Goal: Transaction & Acquisition: Purchase product/service

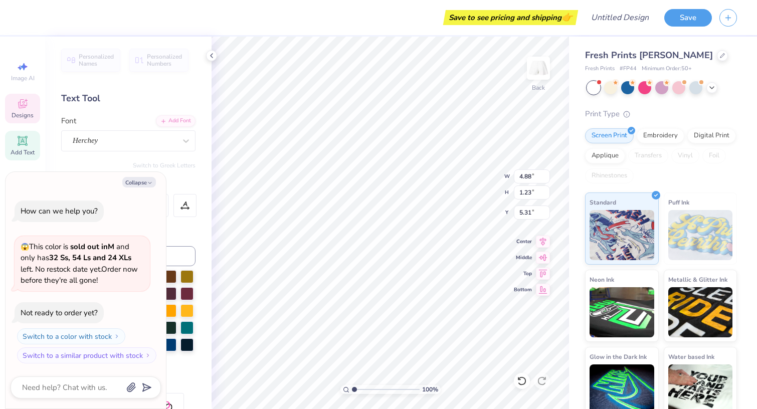
click at [204, 239] on div "Personalized Names Personalized Numbers Text Tool Add Font Font Herchey Switch …" at bounding box center [128, 223] width 167 height 373
click at [149, 184] on polyline "button" at bounding box center [149, 184] width 3 height 2
type textarea "x"
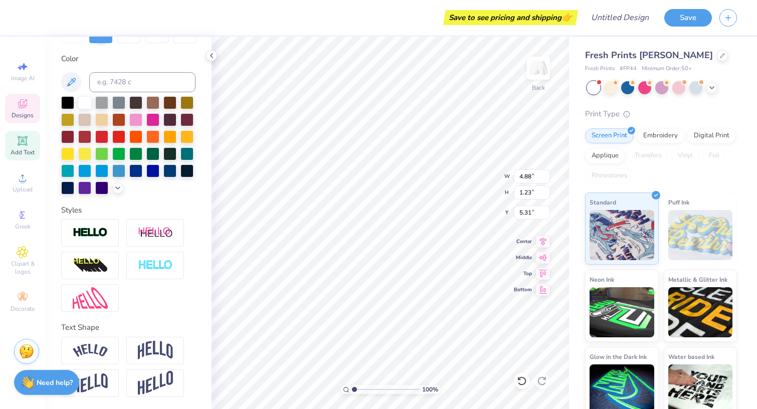
type textarea "A"
type textarea "SPS"
type input "3.76"
type input "0.56"
type input "6.85"
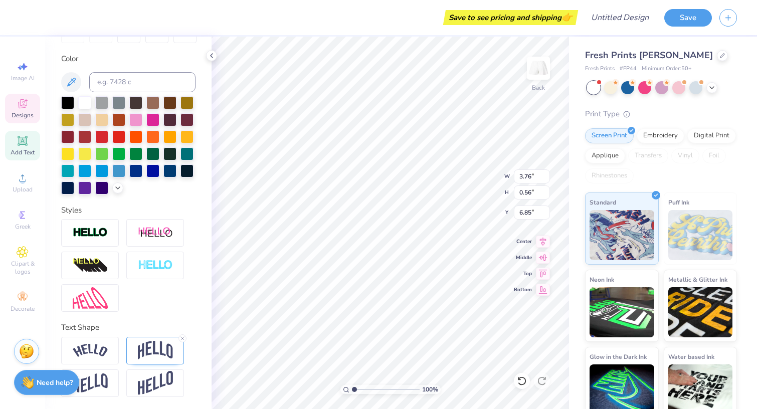
type textarea "M"
type textarea "Panthers"
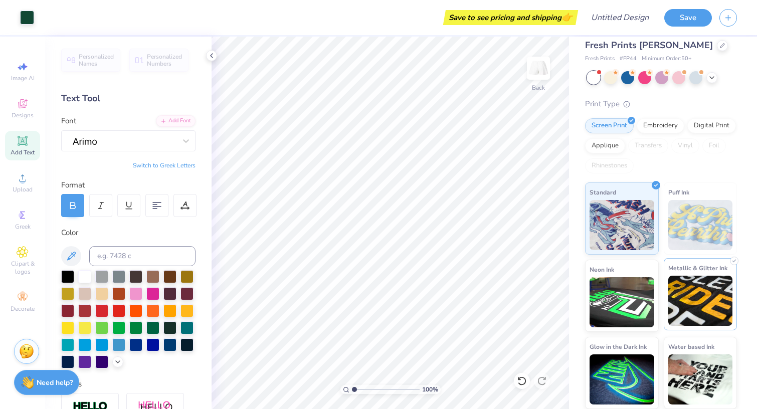
scroll to position [10, 0]
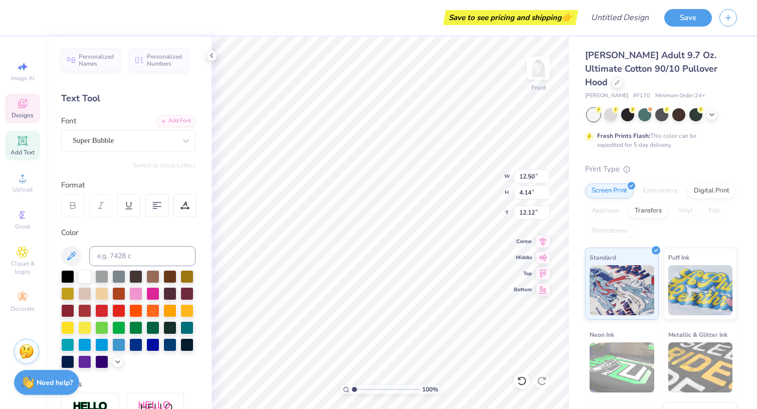
type textarea "SPS"
type input "9.89"
type input "3.04"
type input "8.00"
type textarea "I"
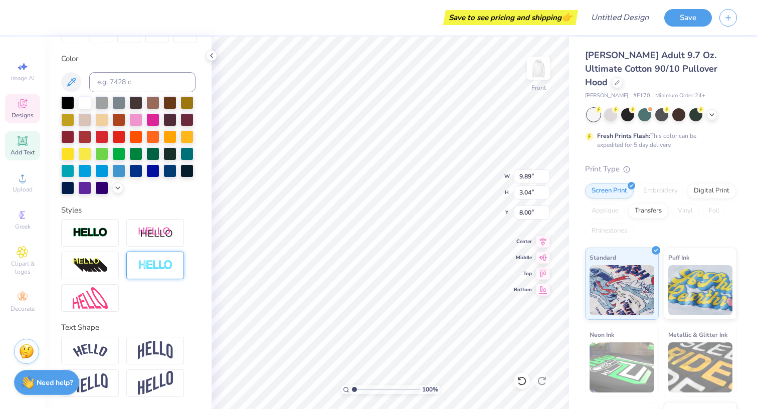
scroll to position [174, 0]
type textarea "Panthers"
click at [97, 353] on img at bounding box center [90, 351] width 35 height 14
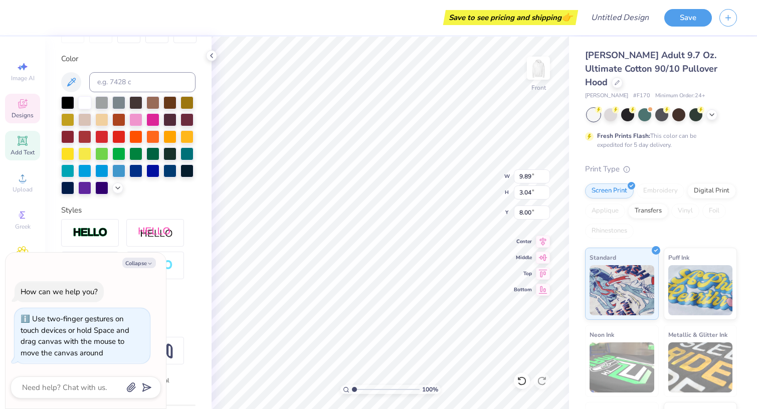
drag, startPoint x: 354, startPoint y: 390, endPoint x: 315, endPoint y: 388, distance: 39.1
type input "1"
click at [315, 388] on div "100 %" at bounding box center [390, 223] width 373 height 373
click at [201, 312] on div "Personalized Names Personalized Numbers Text Tool Add Font Font Super Bubble Sw…" at bounding box center [128, 223] width 167 height 373
type textarea "x"
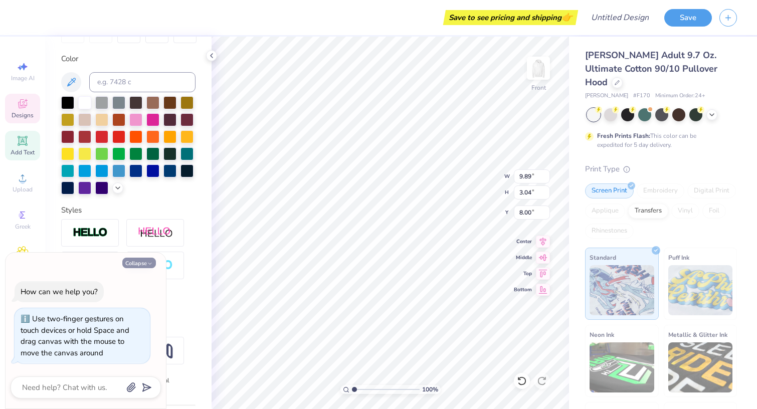
type input "15.32"
type input "3.69"
type input "7.43"
click at [148, 261] on button "Collapse" at bounding box center [139, 263] width 34 height 11
type textarea "x"
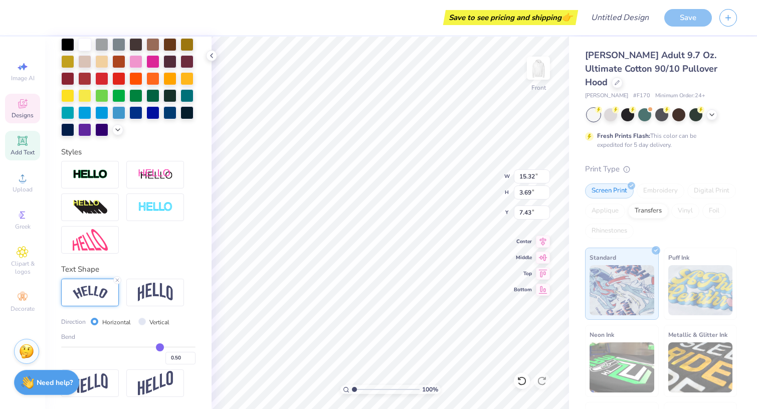
scroll to position [233, 0]
type input "0.49"
type input "0.48"
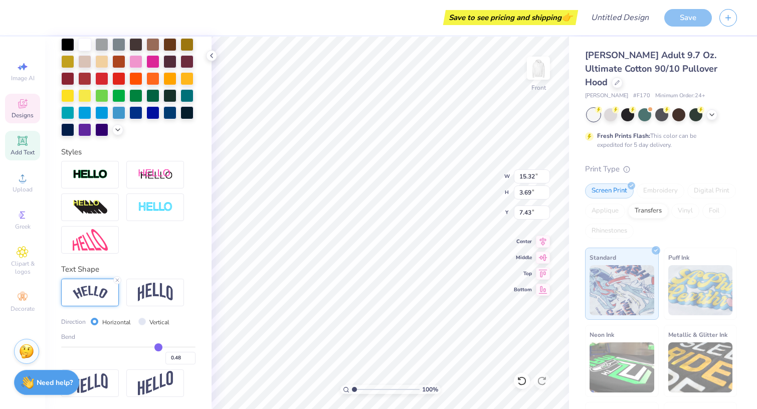
type input "0.47"
type input "0.46"
type input "0.45"
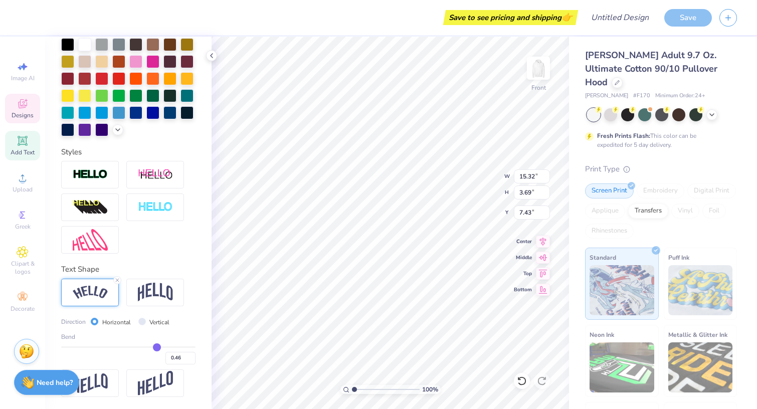
type input "0.45"
type input "0.44"
type input "0.43"
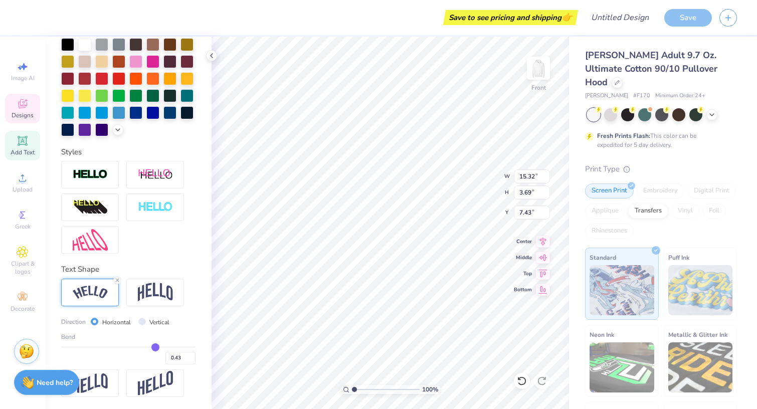
type input "0.42"
type input "0.41"
type input "0.4"
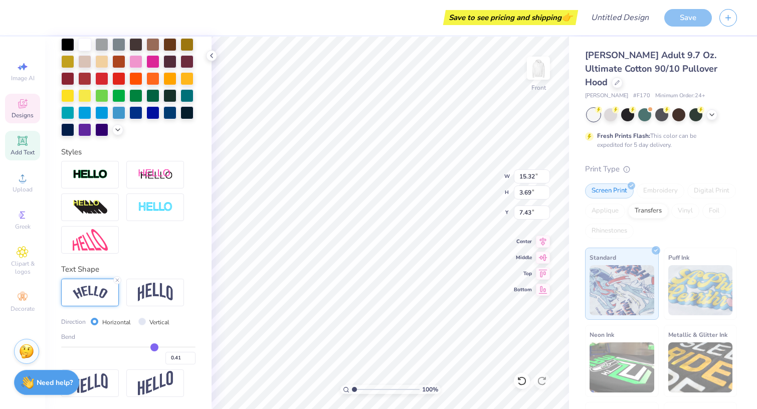
type input "0.40"
type input "0.39"
type input "0.38"
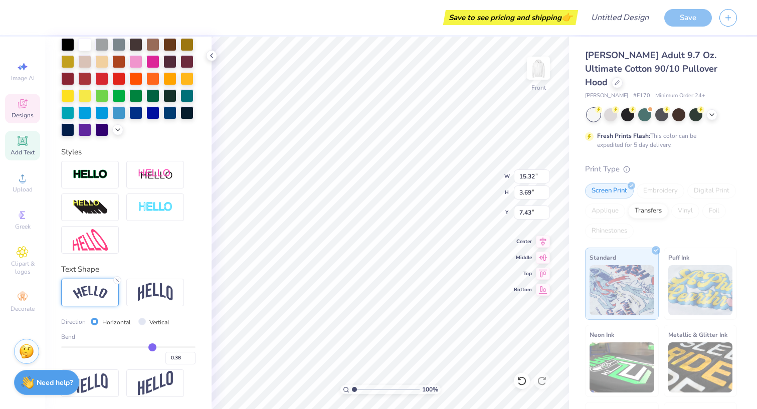
type input "0.37"
type input "0.36"
type input "0.35"
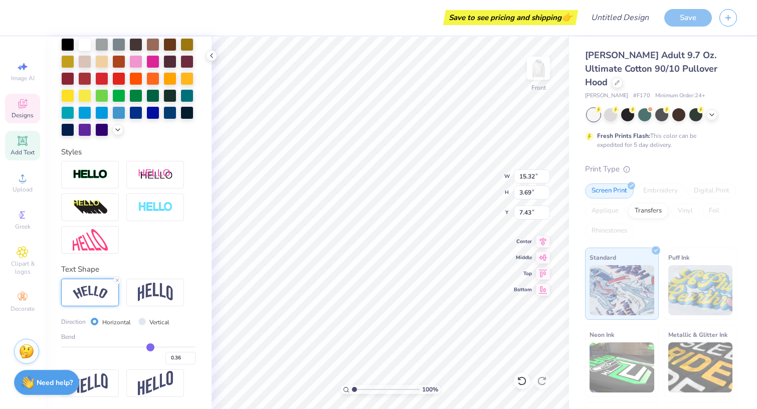
type input "0.35"
type input "0.34"
type input "0.33"
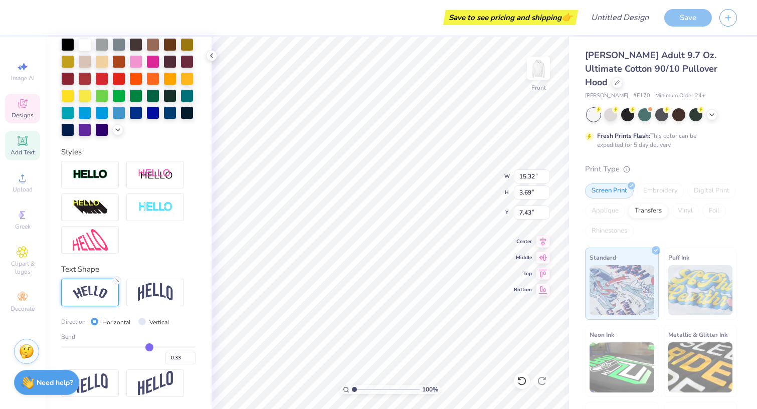
type input "0.32"
type input "0.31"
type input "0.3"
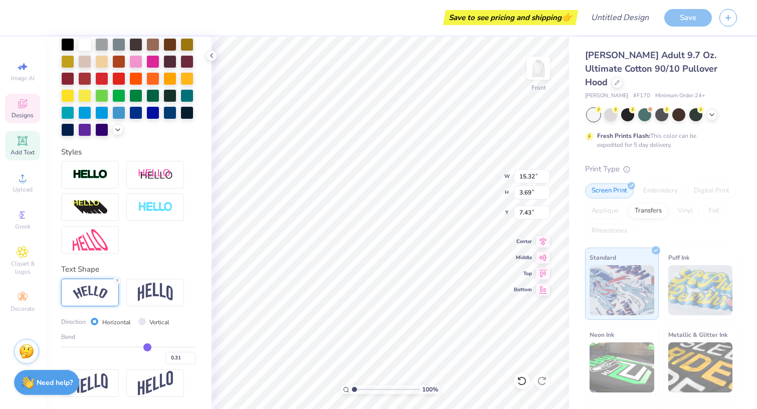
type input "0.30"
type input "0.29"
type input "0.28"
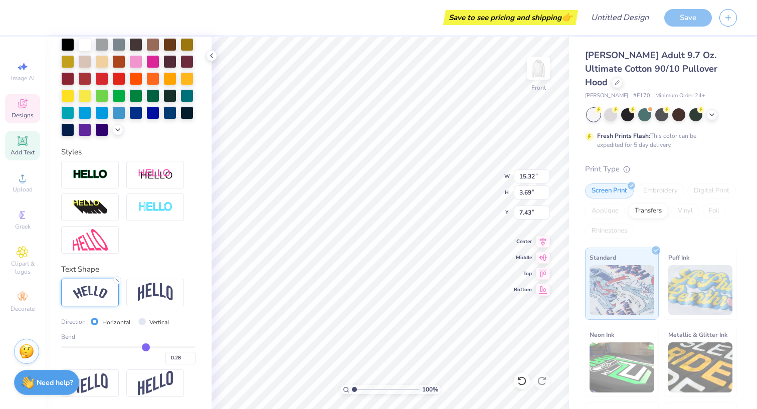
type input "0.27"
type input "0.26"
type input "0.25"
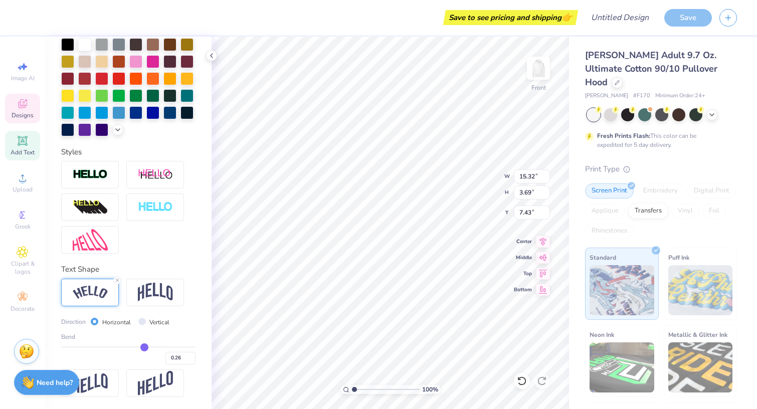
type input "0.25"
type input "0.22"
type input "0.2"
type input "0.20"
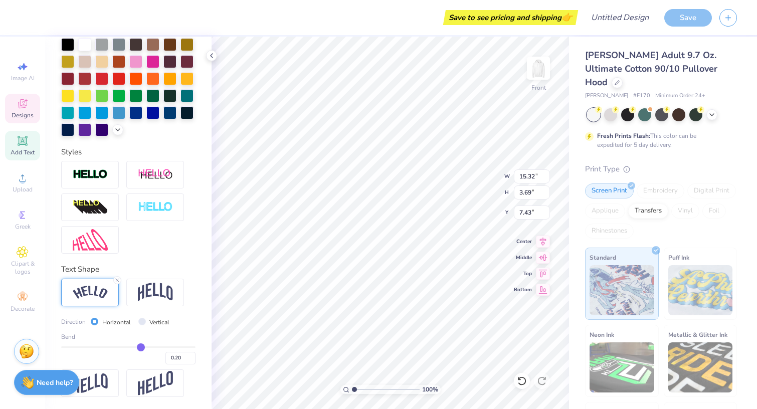
type input "0.17"
type input "0.16"
type input "0.13"
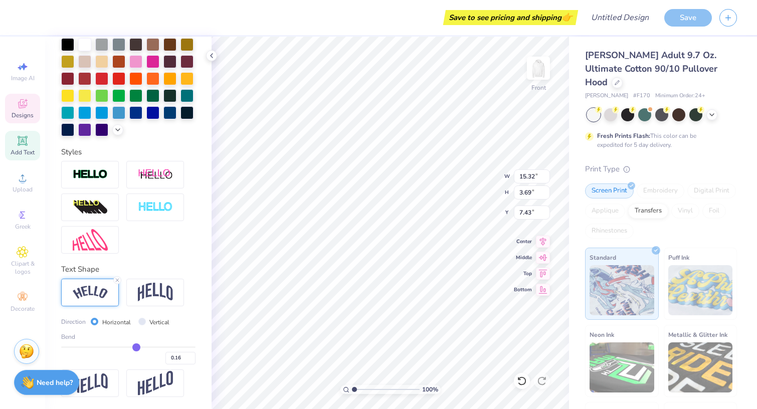
type input "0.13"
type input "0.1"
type input "0.10"
type input "0.08"
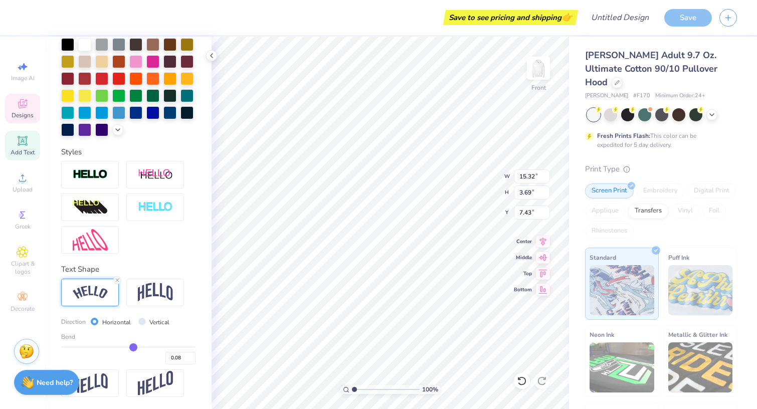
type input "0.06"
type input "0.03"
type input "0.01"
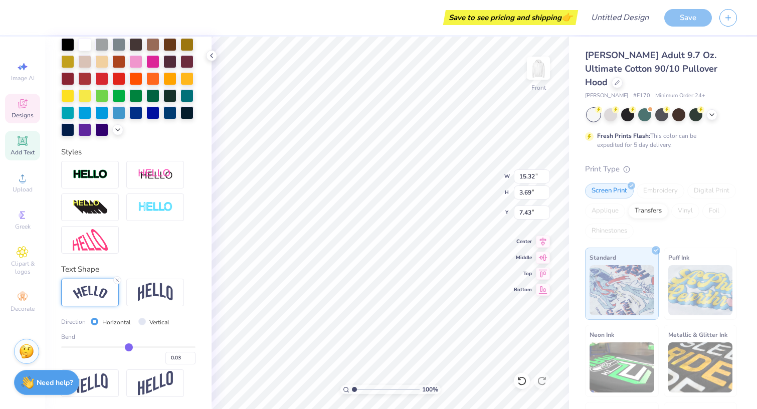
type input "0.01"
type input "-0.02"
type input "-0.04"
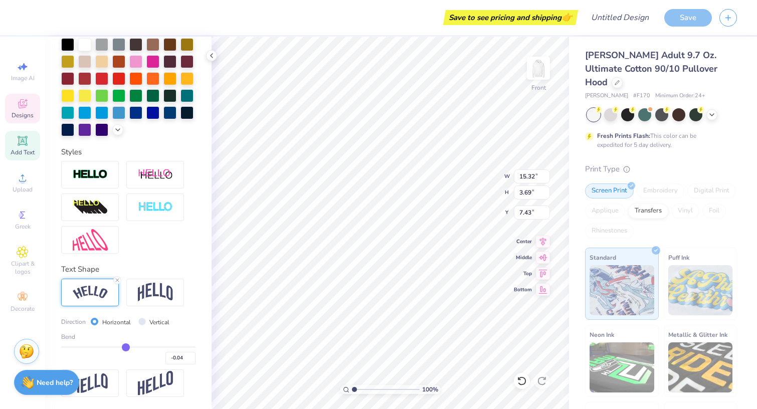
type input "-0.06"
type input "-0.08"
type input "-0.1"
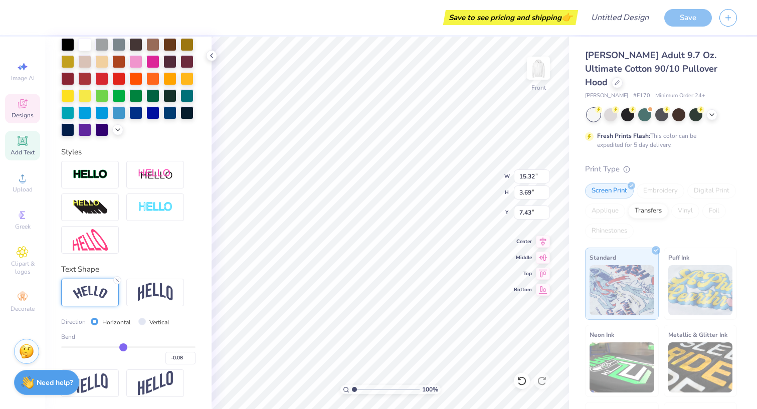
type input "-0.10"
type input "-0.11"
type input "-0.13"
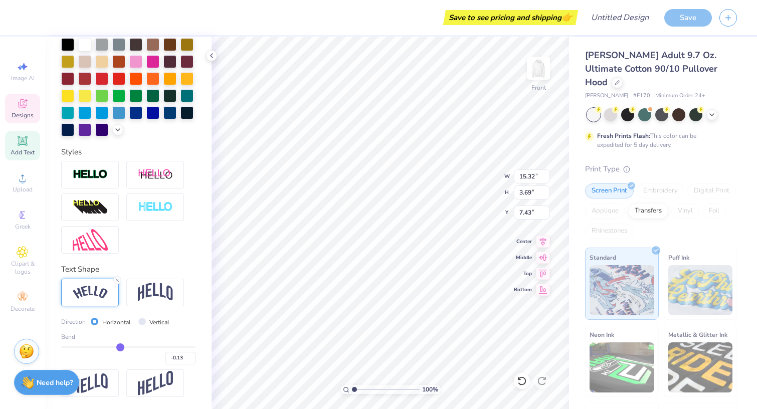
type input "-0.14"
type input "-0.15"
type input "-0.16"
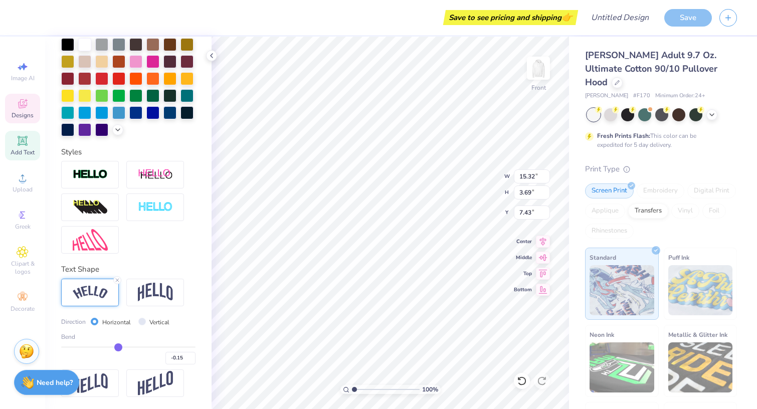
type input "-0.16"
type input "-0.17"
drag, startPoint x: 159, startPoint y: 347, endPoint x: 118, endPoint y: 344, distance: 41.7
type input "-0.17"
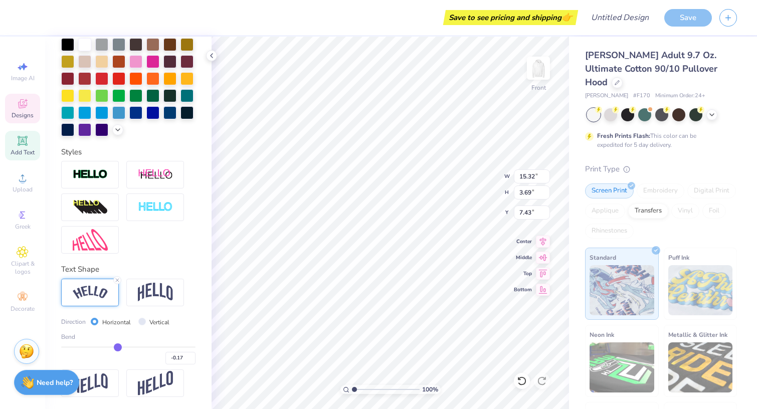
click at [118, 347] on input "range" at bounding box center [128, 348] width 134 height 2
type input "13.84"
type input "2.11"
type input "8.22"
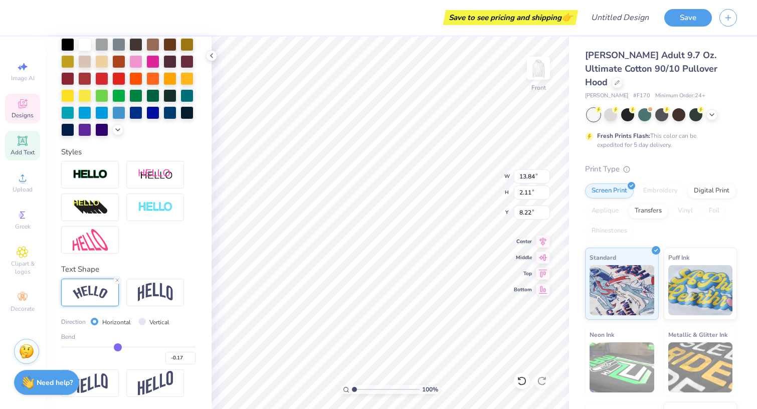
type input "-0.16"
type input "-0.17"
type input "-0.18"
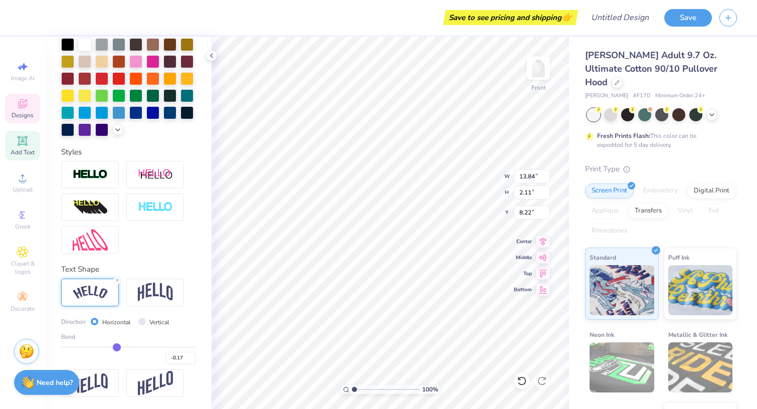
type input "-0.18"
type input "-0.19"
type input "-0.2"
type input "-0.20"
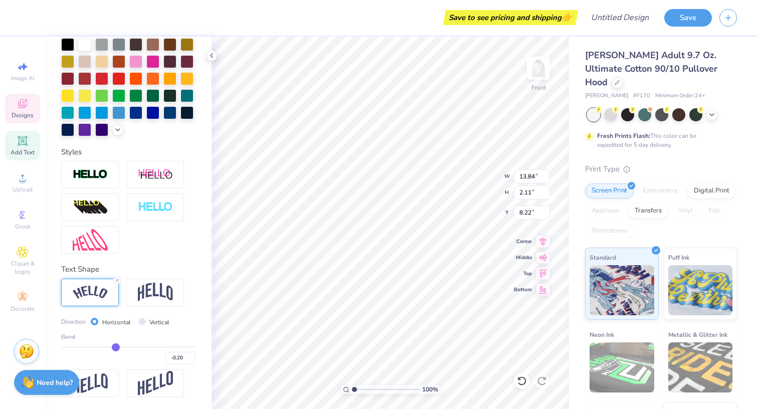
type input "-0.21"
type input "-0.22"
type input "-0.23"
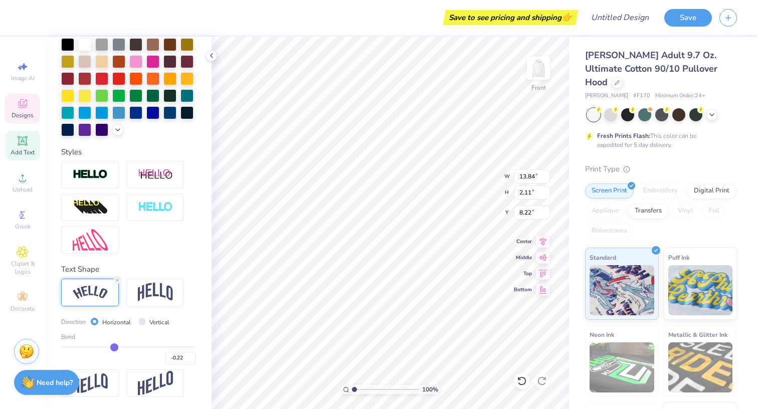
type input "-0.23"
type input "-0.24"
type input "-0.25"
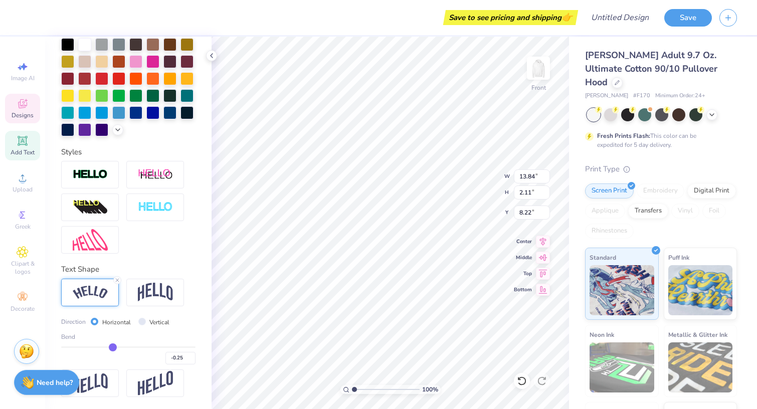
type input "-0.26"
type input "-0.27"
type input "-0.28"
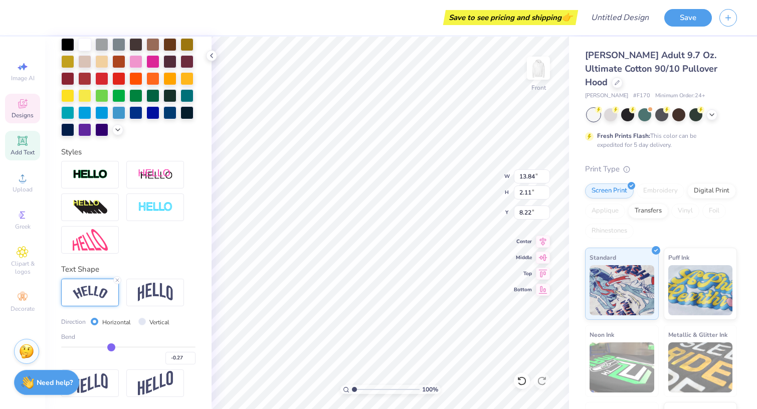
type input "-0.28"
type input "-0.29"
type input "-0.3"
type input "-0.30"
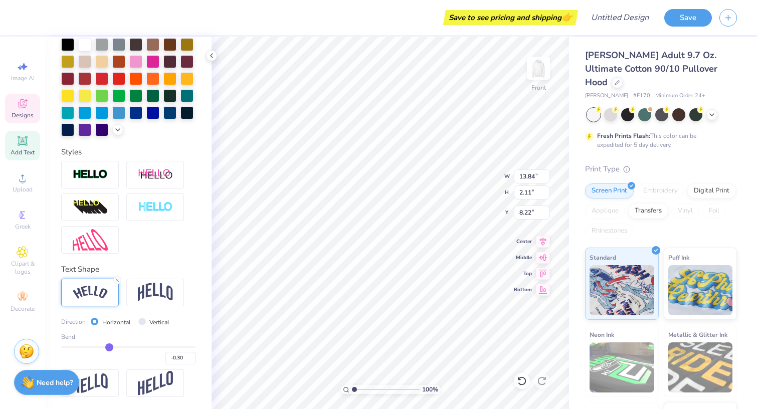
type input "-0.31"
type input "-0.32"
type input "-0.33"
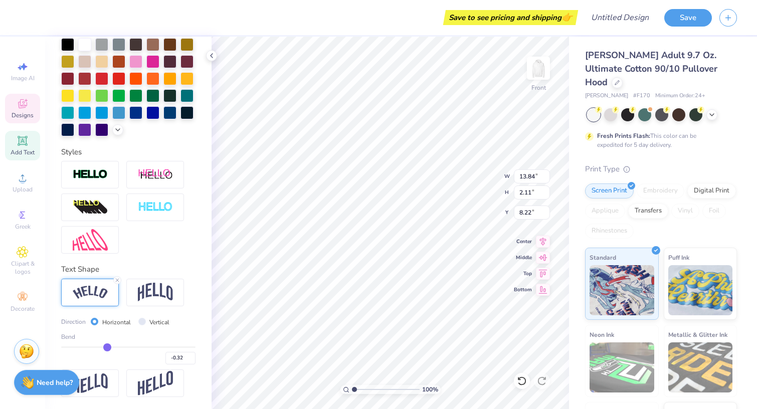
type input "-0.33"
type input "-0.34"
type input "-0.35"
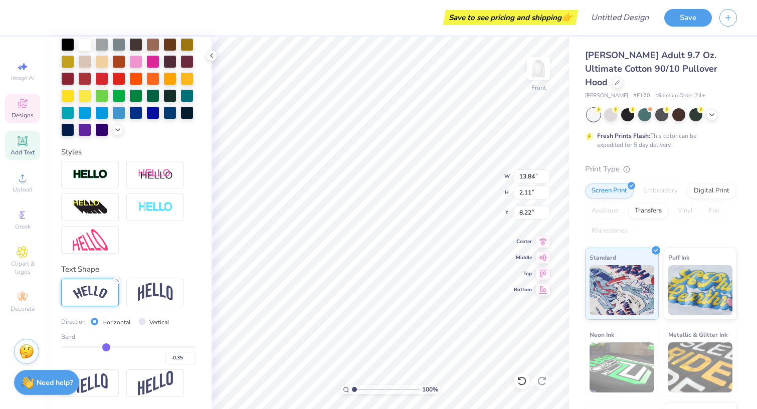
type input "-0.36"
type input "-0.37"
type input "-0.38"
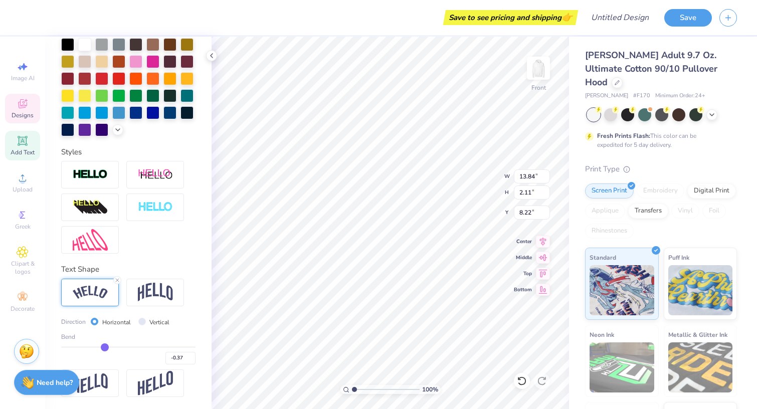
type input "-0.38"
type input "-0.39"
type input "-0.4"
type input "-0.40"
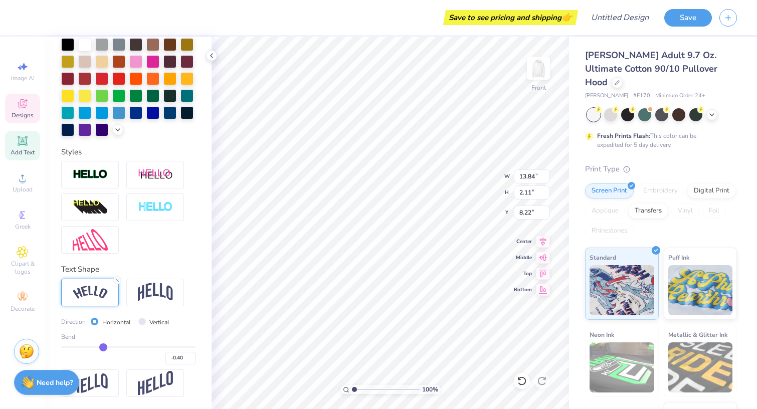
type input "-0.42"
type input "-0.43"
type input "-0.44"
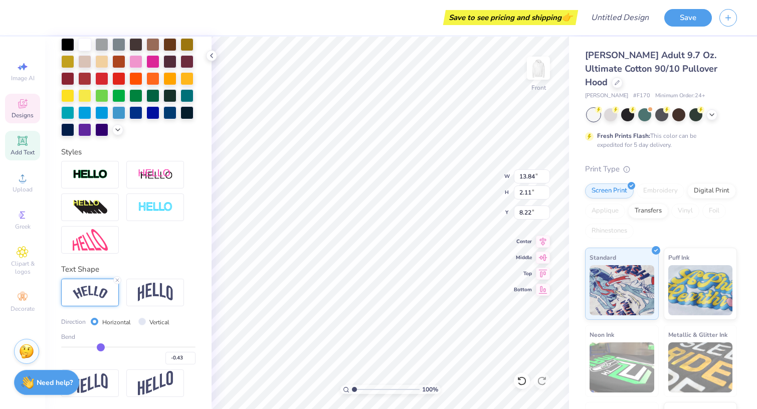
type input "-0.44"
type input "-0.45"
drag, startPoint x: 118, startPoint y: 344, endPoint x: 99, endPoint y: 343, distance: 19.1
type input "-0.45"
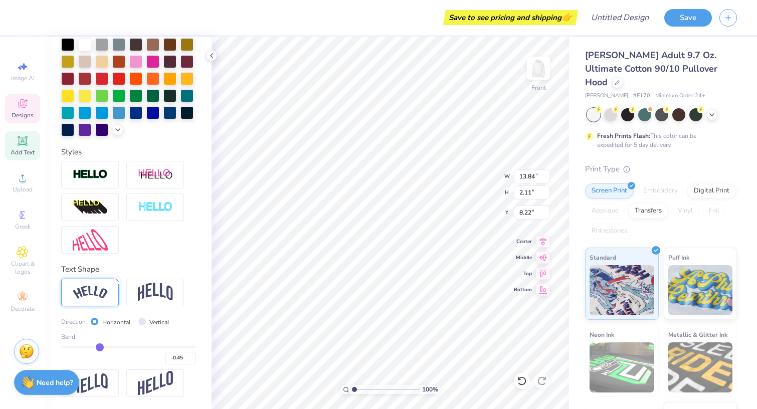
click at [100, 347] on input "range" at bounding box center [128, 348] width 134 height 2
type input "15.12"
type input "3.32"
type input "7.61"
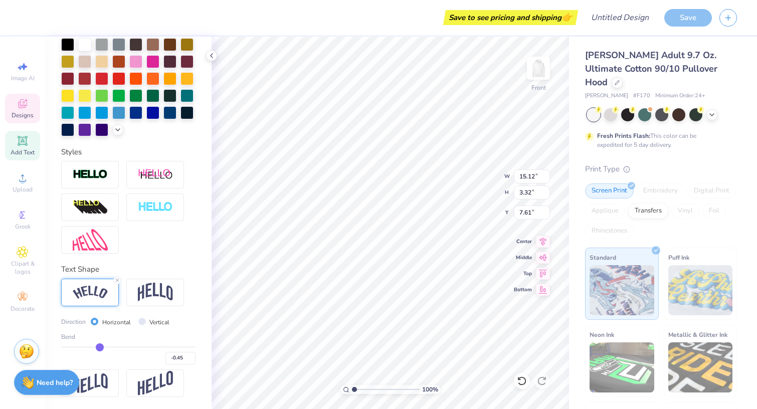
type input "10.72"
type input "4.18"
type input "12.10"
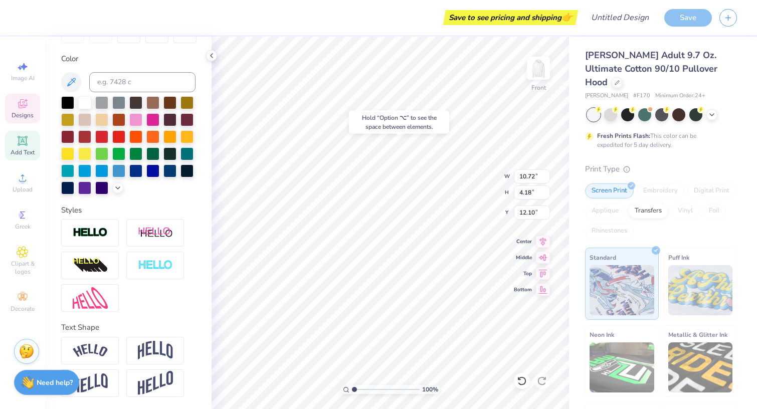
type input "15.12"
type input "3.32"
type input "7.61"
click at [542, 276] on icon at bounding box center [543, 272] width 14 height 12
type input "6.00"
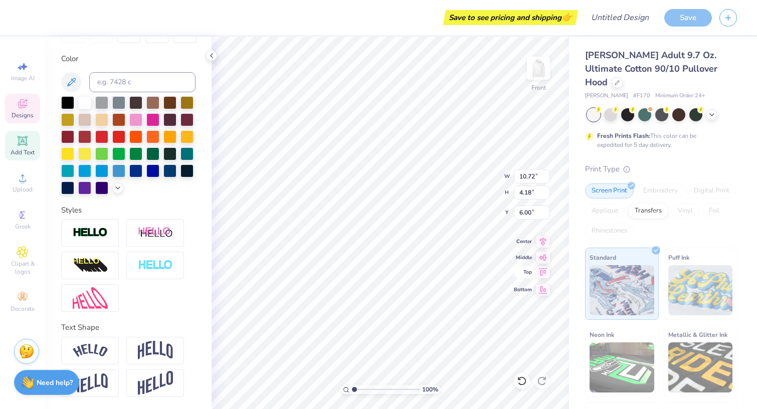
type input "15.12"
type input "3.32"
click at [543, 258] on icon at bounding box center [543, 256] width 14 height 12
type input "14.59"
type input "10.72"
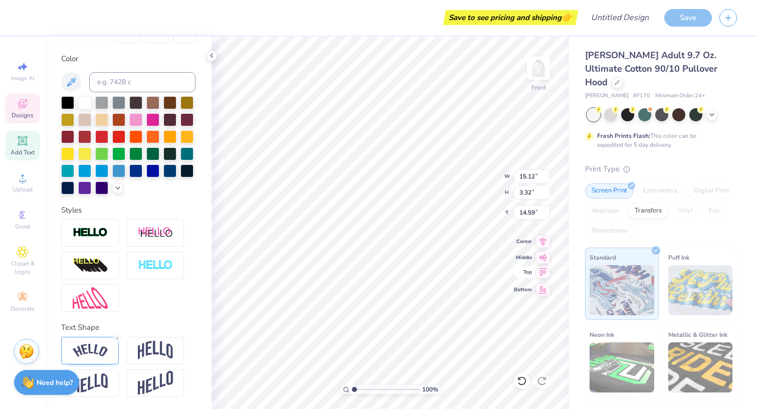
type input "4.18"
type input "9.84"
click at [67, 102] on div at bounding box center [67, 101] width 13 height 13
type input "15.12"
type input "3.32"
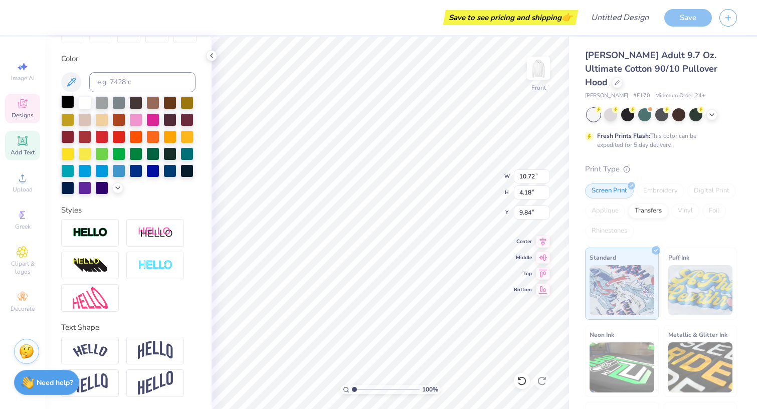
type input "14.59"
click at [66, 98] on div at bounding box center [67, 101] width 13 height 13
type input "10.72"
type input "4.18"
type input "9.58"
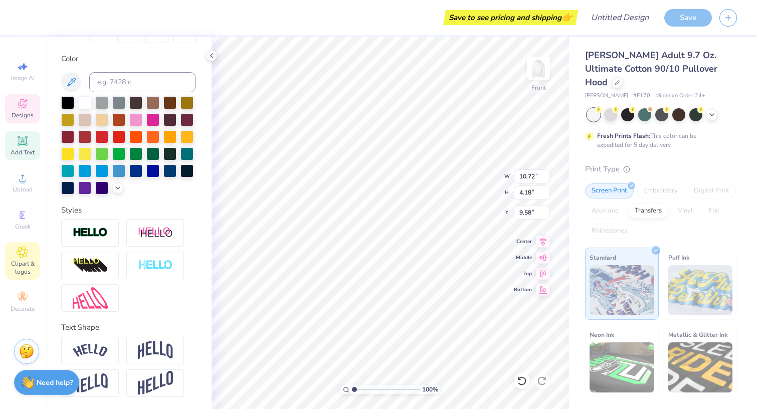
click at [26, 250] on icon at bounding box center [22, 252] width 11 height 11
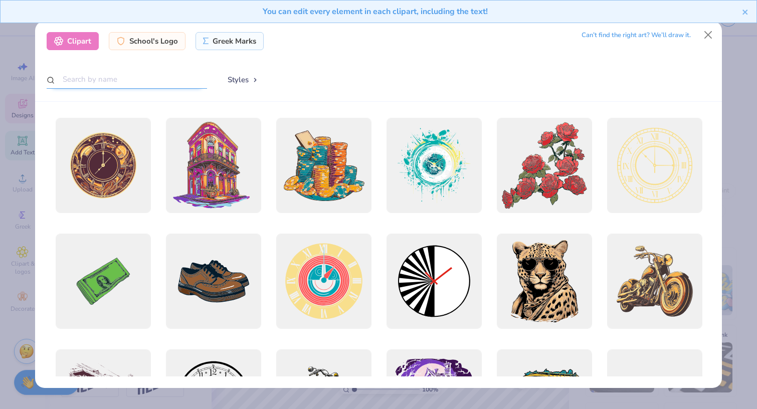
click at [111, 79] on input "text" at bounding box center [127, 79] width 160 height 19
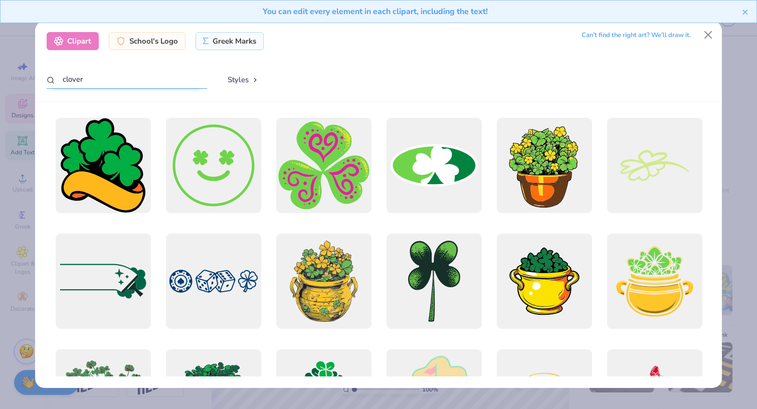
scroll to position [0, 0]
type input "clover"
click at [160, 39] on div "School's Logo" at bounding box center [147, 40] width 77 height 18
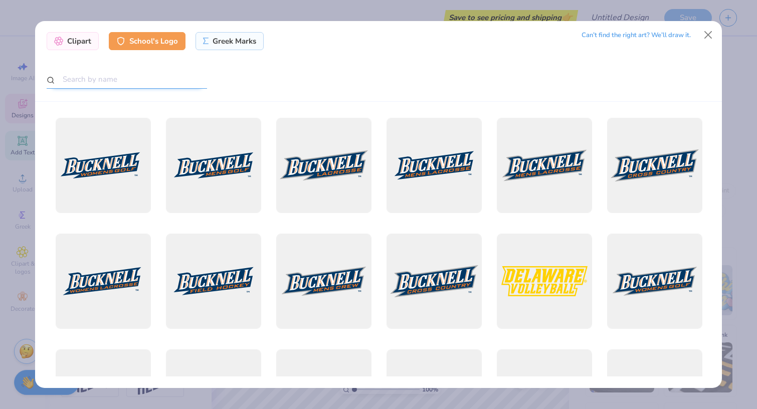
click at [102, 76] on input "text" at bounding box center [127, 79] width 160 height 19
type input "clover"
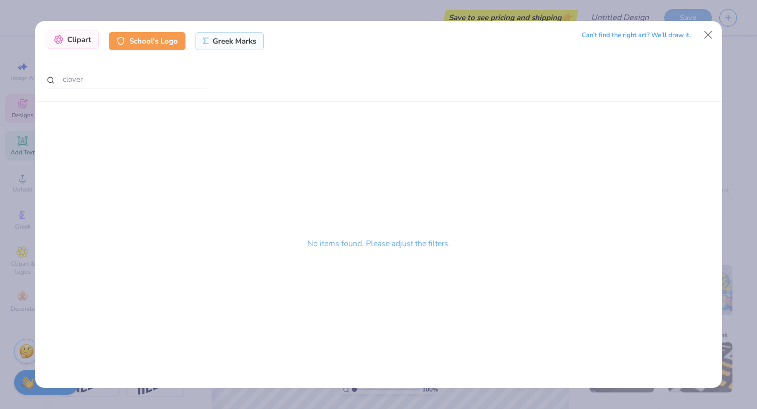
click at [71, 42] on div "Clipart" at bounding box center [73, 40] width 52 height 18
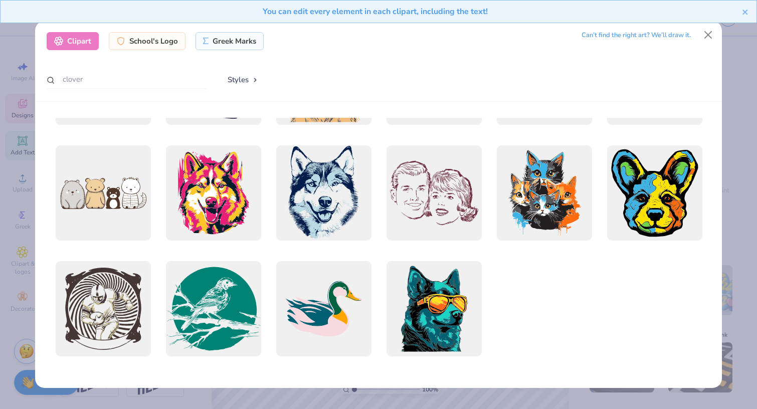
scroll to position [552, 0]
click at [63, 77] on input "clover" at bounding box center [127, 79] width 160 height 19
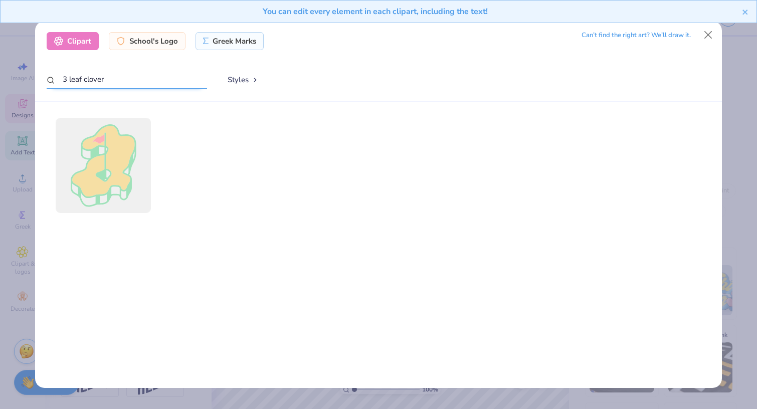
drag, startPoint x: 69, startPoint y: 80, endPoint x: 59, endPoint y: 80, distance: 10.0
click at [59, 80] on input "3 leaf clover" at bounding box center [127, 79] width 160 height 19
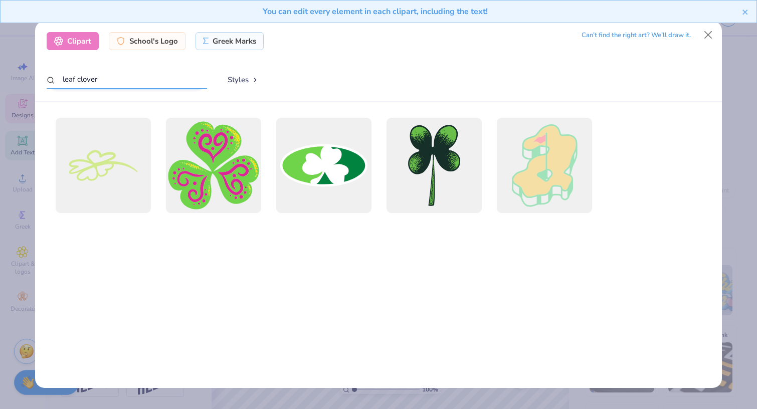
drag, startPoint x: 107, startPoint y: 77, endPoint x: 18, endPoint y: 98, distance: 91.6
click at [18, 98] on div "Clipart School's Logo Greek Marks Can’t find the right art? We’ll draw it. leaf…" at bounding box center [378, 204] width 757 height 409
type input "l"
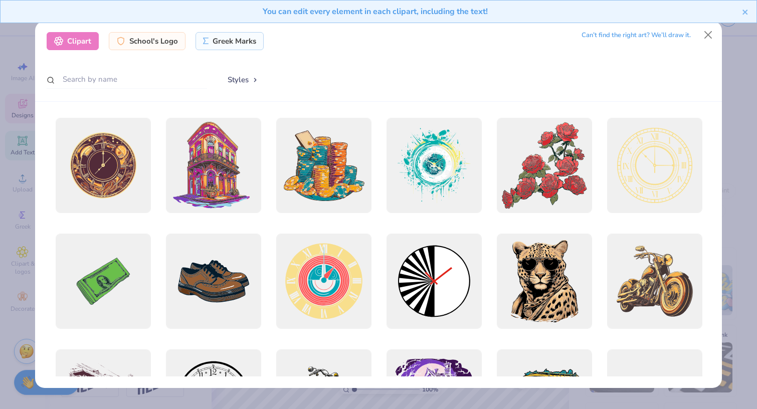
click at [711, 27] on div "You can edit every element in each clipart, including the text!" at bounding box center [378, 15] width 757 height 31
click at [702, 41] on button "Close" at bounding box center [708, 35] width 19 height 19
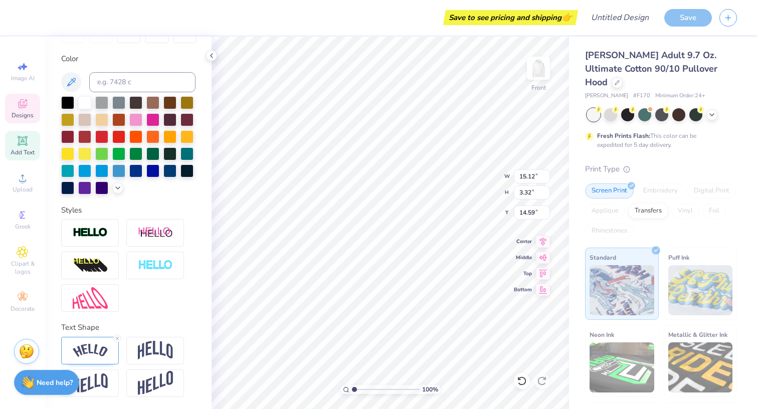
click at [22, 148] on div "Add Text" at bounding box center [22, 146] width 35 height 30
type input "7.10"
type input "2.06"
type input "15.22"
click at [151, 356] on img at bounding box center [155, 350] width 35 height 19
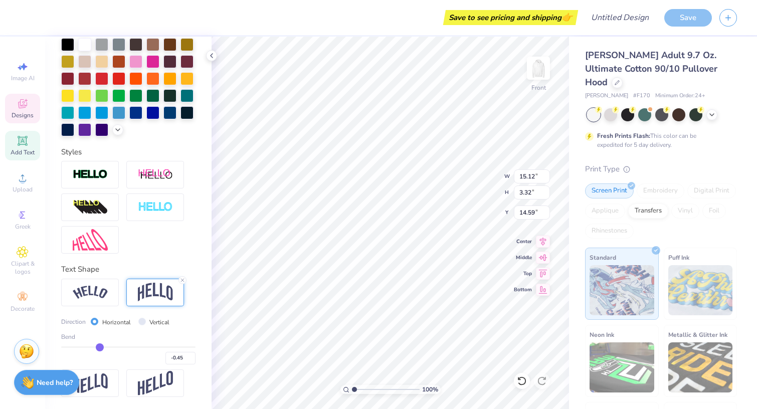
scroll to position [233, 0]
type input "-0.44"
type input "-0.43"
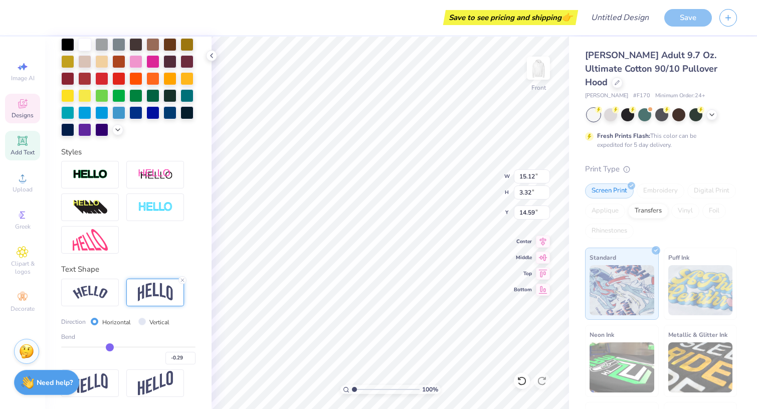
scroll to position [0, 1]
drag, startPoint x: 100, startPoint y: 348, endPoint x: 86, endPoint y: 349, distance: 13.6
click at [86, 348] on input "range" at bounding box center [128, 348] width 134 height 2
drag, startPoint x: 87, startPoint y: 349, endPoint x: 113, endPoint y: 349, distance: 26.6
click at [113, 348] on input "range" at bounding box center [128, 348] width 134 height 2
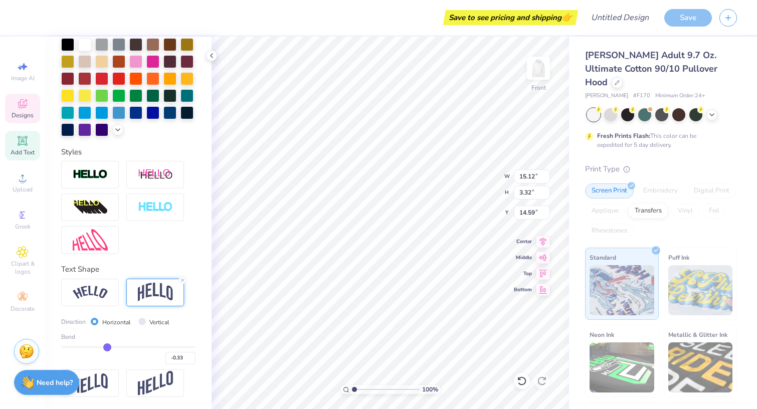
click at [108, 348] on input "range" at bounding box center [128, 348] width 134 height 2
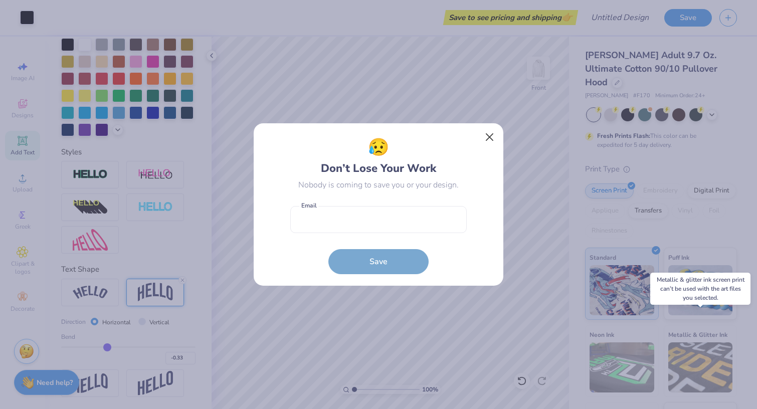
drag, startPoint x: 677, startPoint y: 367, endPoint x: 494, endPoint y: 138, distance: 293.3
click at [494, 138] on button "Close" at bounding box center [489, 137] width 19 height 19
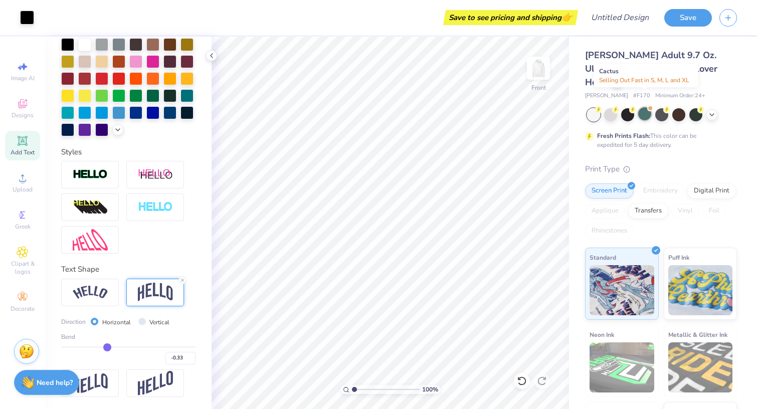
click at [650, 107] on div at bounding box center [644, 113] width 13 height 13
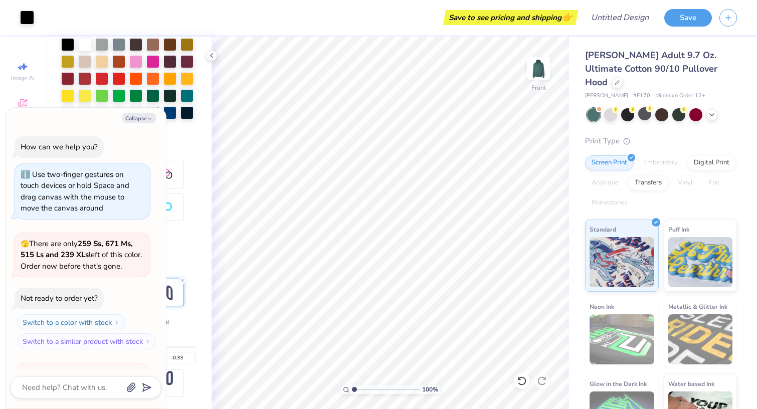
scroll to position [113, 0]
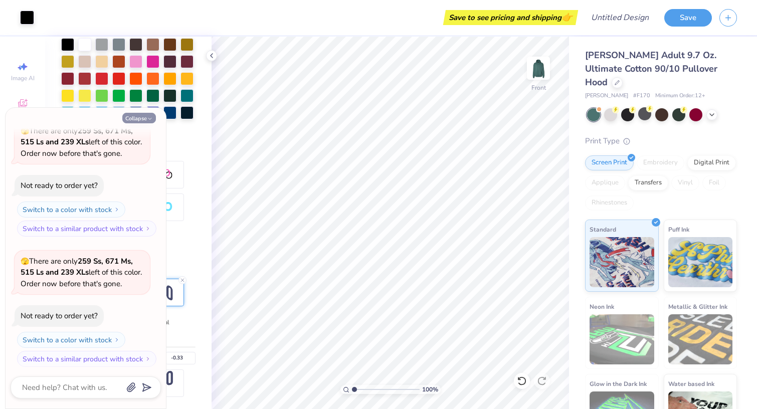
click at [142, 115] on button "Collapse" at bounding box center [139, 118] width 34 height 11
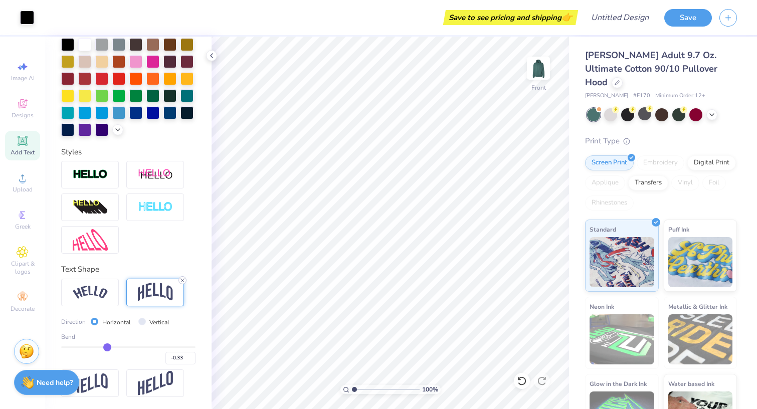
click at [184, 281] on icon at bounding box center [183, 280] width 6 height 6
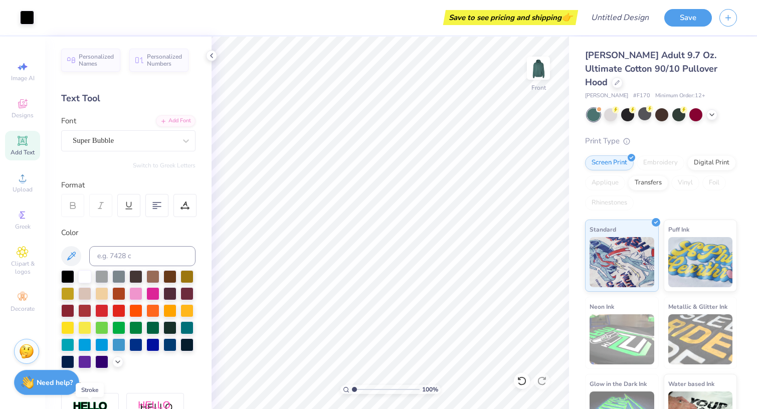
scroll to position [0, 0]
click at [32, 110] on div "Designs" at bounding box center [22, 109] width 35 height 30
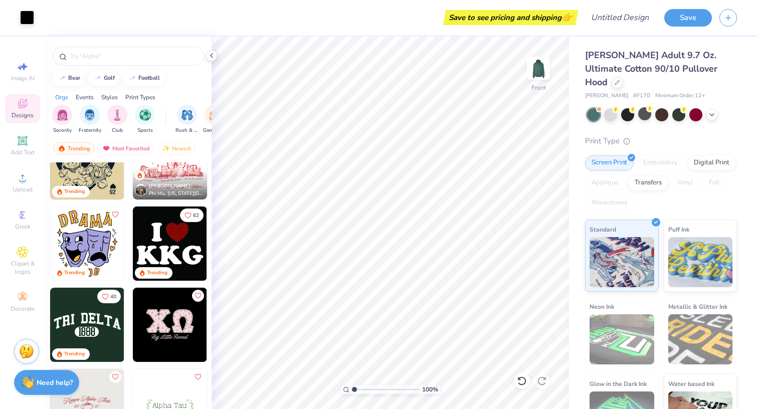
scroll to position [1987, 0]
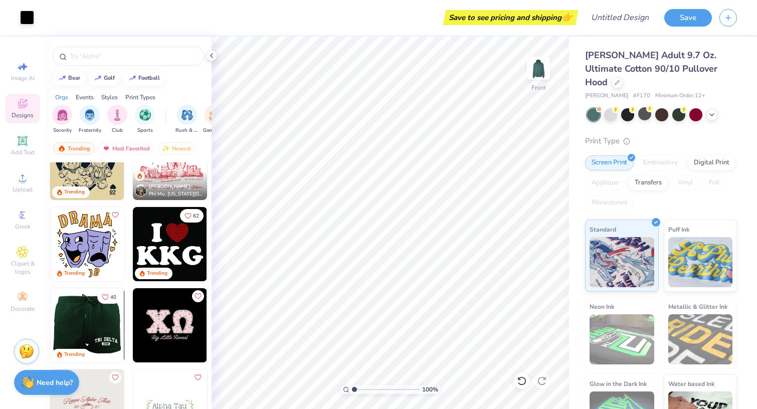
click at [91, 320] on img at bounding box center [87, 325] width 74 height 74
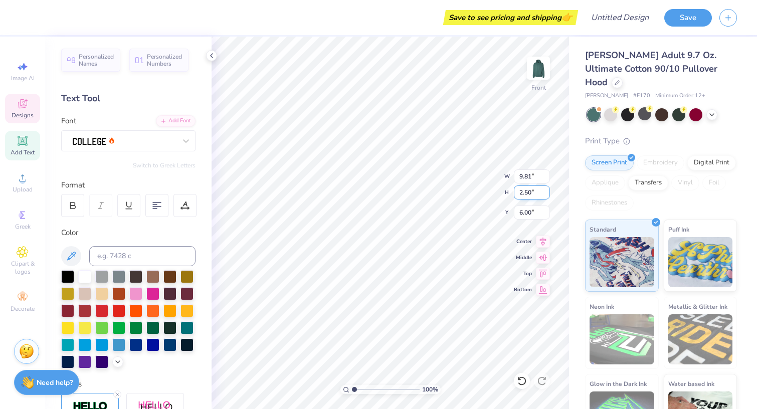
scroll to position [0, 1]
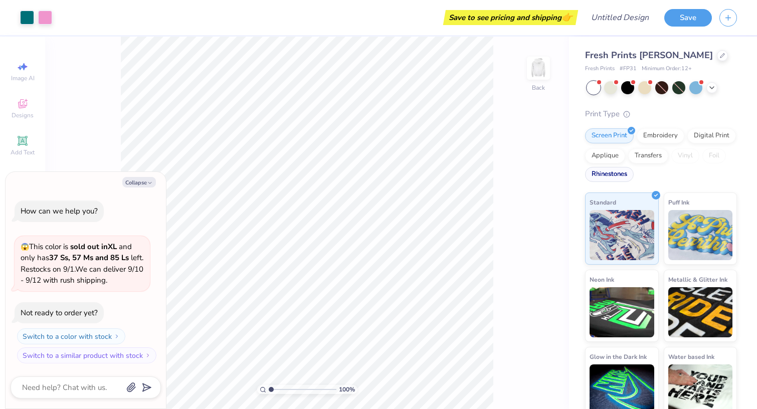
click at [617, 178] on div "Rhinestones" at bounding box center [609, 174] width 49 height 15
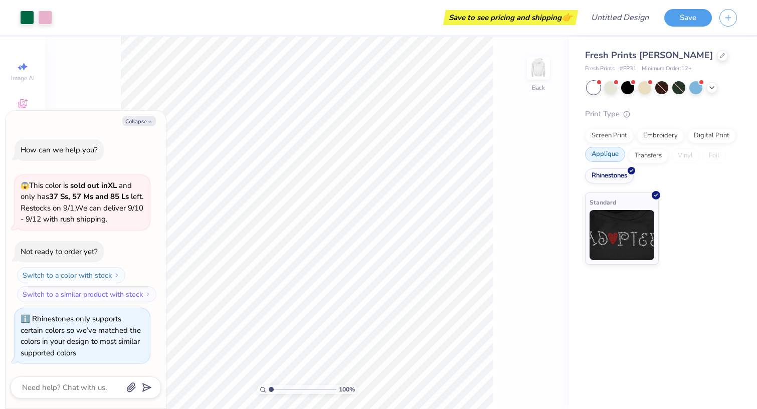
click at [613, 151] on div "Applique" at bounding box center [605, 154] width 40 height 15
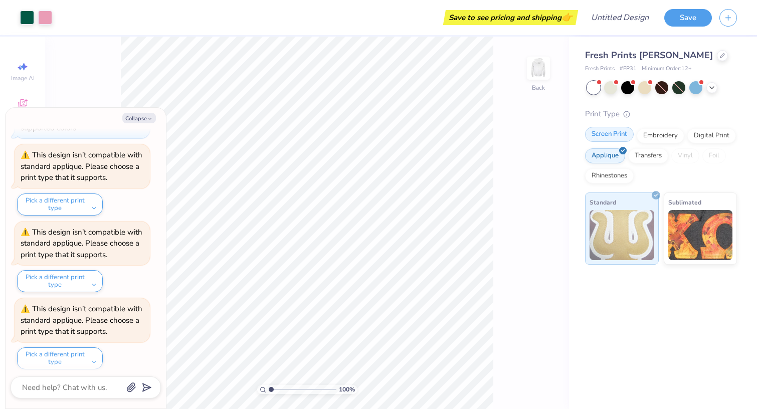
click at [617, 136] on div "Screen Print" at bounding box center [609, 134] width 49 height 15
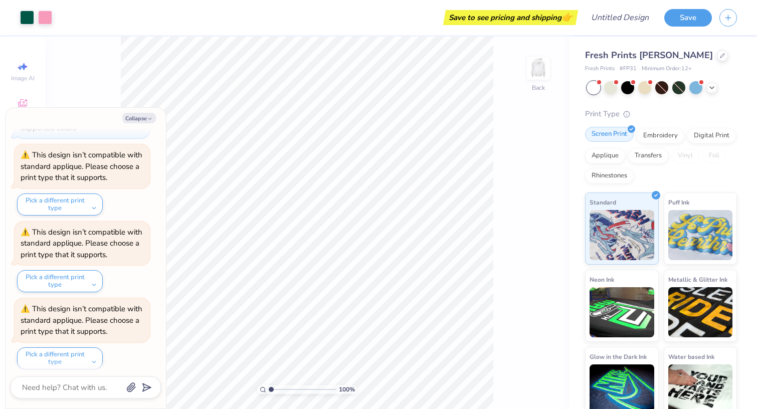
scroll to position [344, 0]
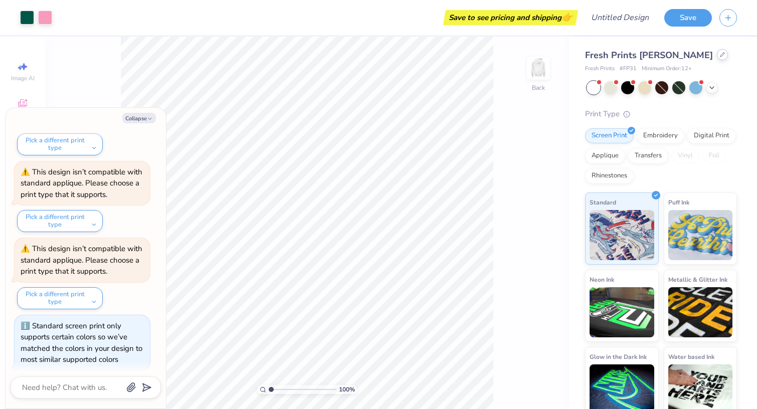
click at [717, 58] on div at bounding box center [722, 54] width 11 height 11
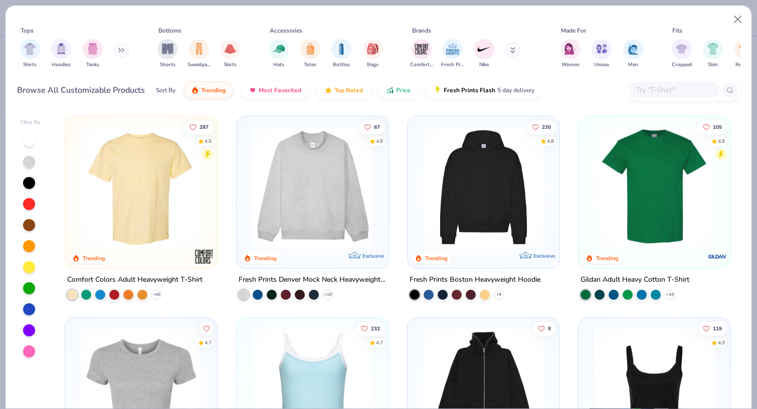
click at [641, 166] on img at bounding box center [655, 187] width 132 height 122
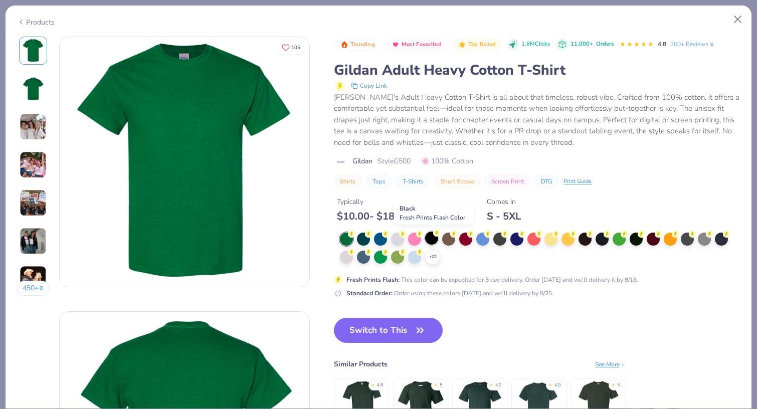
click at [433, 241] on div at bounding box center [431, 238] width 13 height 13
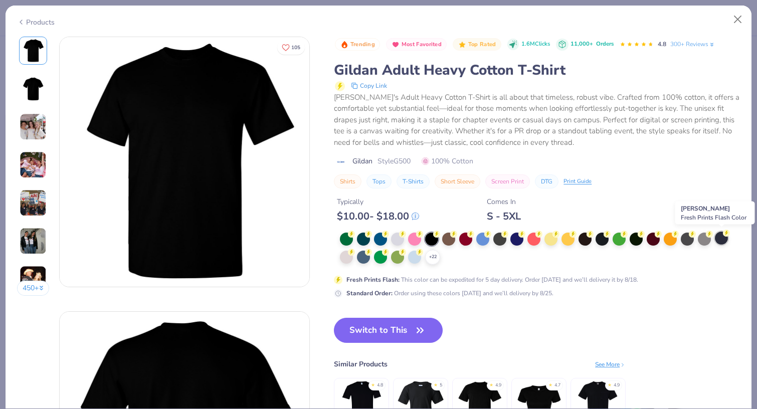
click at [719, 240] on div at bounding box center [721, 238] width 13 height 13
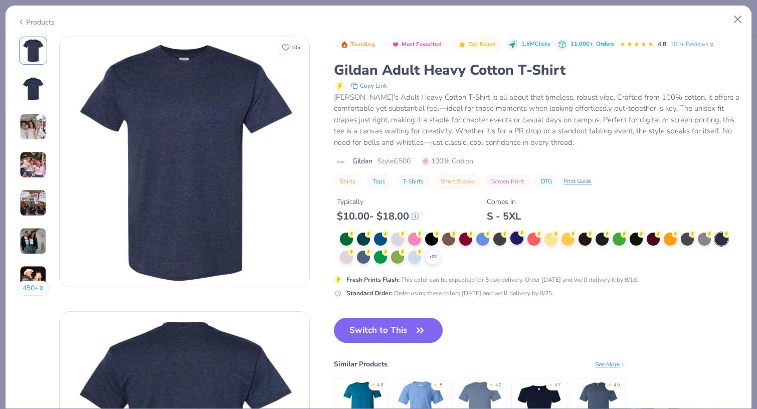
click at [520, 238] on div at bounding box center [517, 238] width 13 height 13
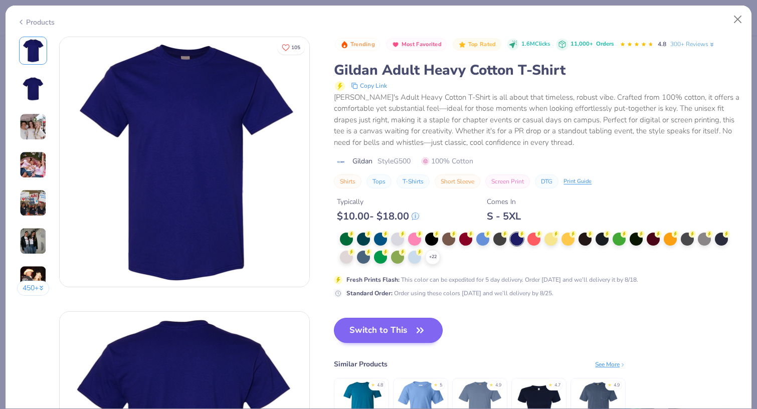
click at [385, 335] on button "Switch to This" at bounding box center [388, 330] width 109 height 25
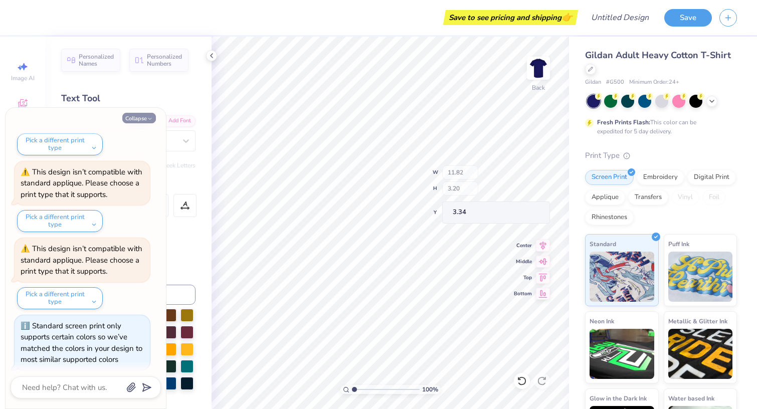
click at [137, 116] on button "Collapse" at bounding box center [139, 118] width 34 height 11
type textarea "x"
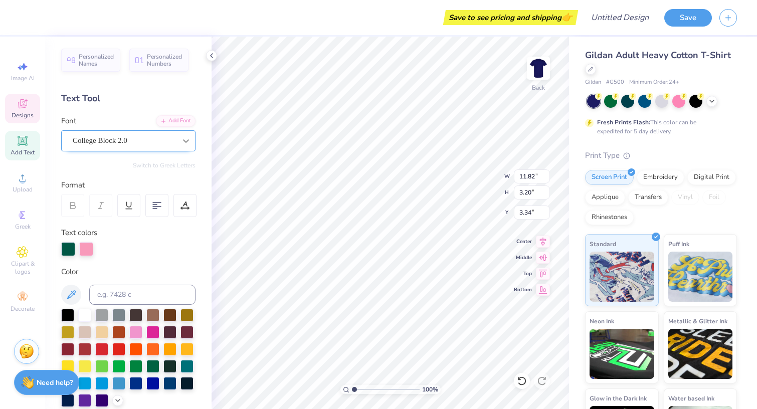
type textarea "D"
type textarea "St [PERSON_NAME]"
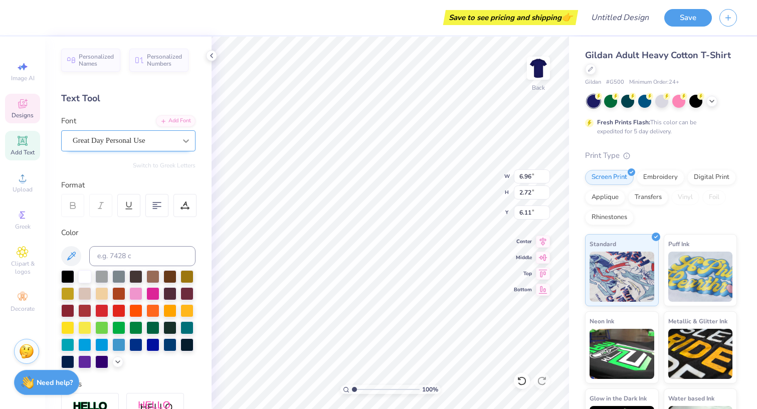
scroll to position [0, 0]
type textarea "M"
type textarea "Panthers"
type input "3.07"
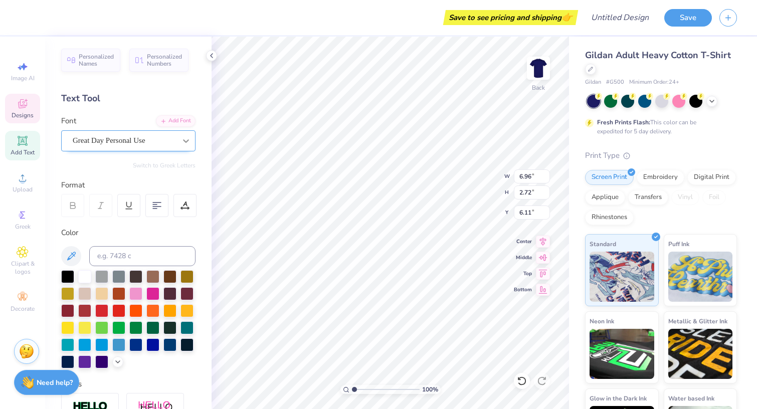
type input "0.59"
type input "6.20"
type input "6.13"
type input "2.88"
type input "6.21"
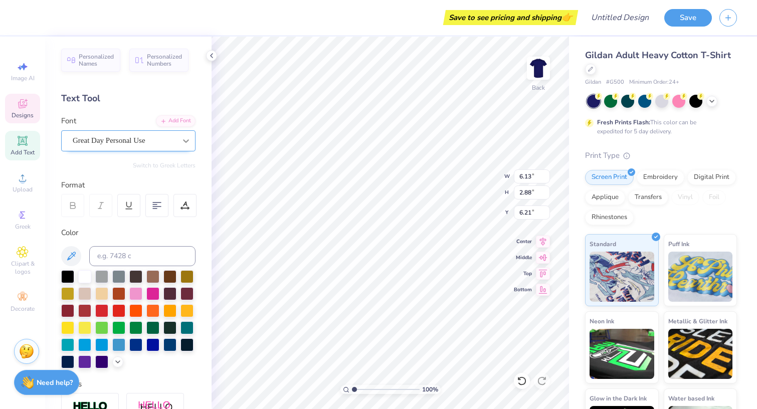
type input "3.07"
type input "0.59"
type input "6.20"
type input "3.07"
type input "0.59"
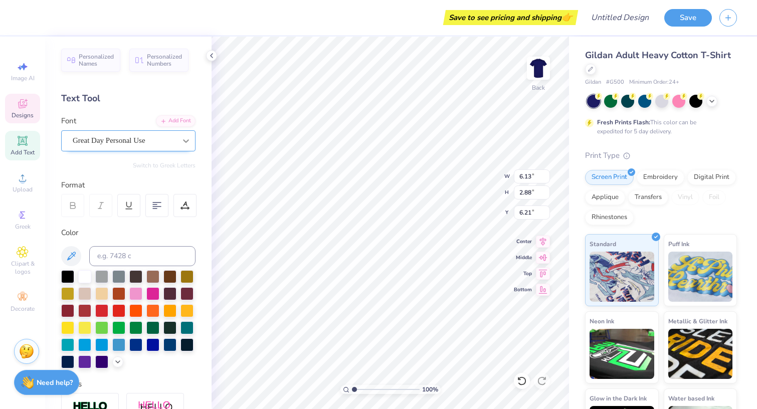
type input "6.20"
type input "6.13"
type input "2.88"
type input "6.21"
type input "11.89"
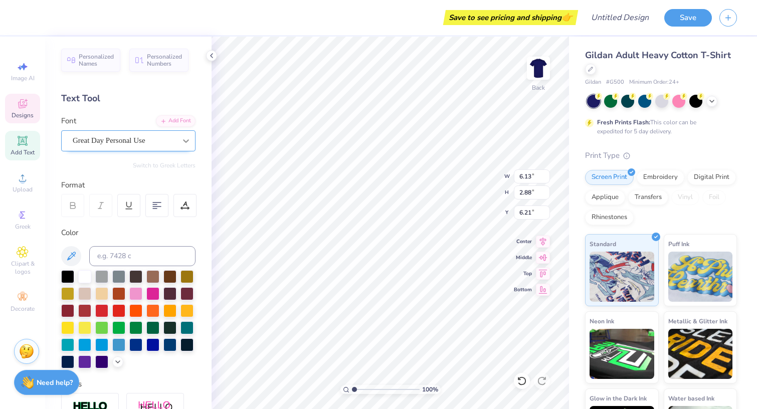
type input "3.21"
type input "3.33"
type input "11.40"
type input "3.07"
type input "0.59"
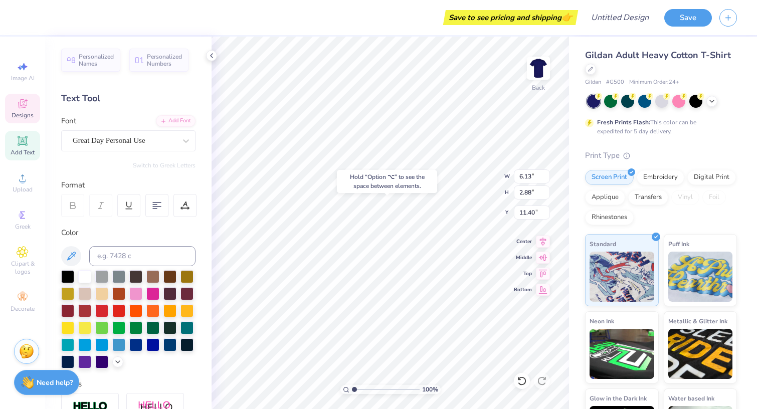
type input "6.20"
type textarea "EST. !1960"
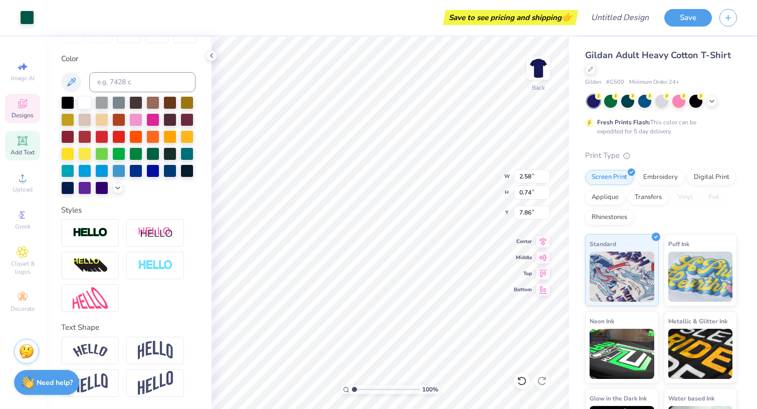
scroll to position [174, 0]
click at [25, 303] on div "Decorate" at bounding box center [22, 302] width 35 height 30
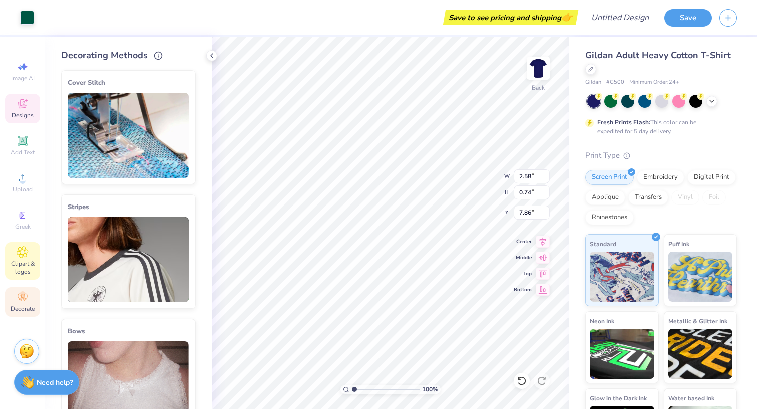
click at [22, 265] on span "Clipart & logos" at bounding box center [22, 268] width 35 height 16
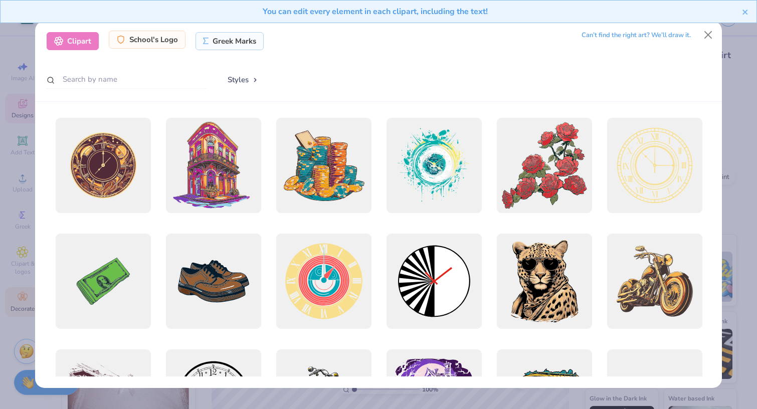
click at [142, 42] on div "School's Logo" at bounding box center [147, 40] width 77 height 18
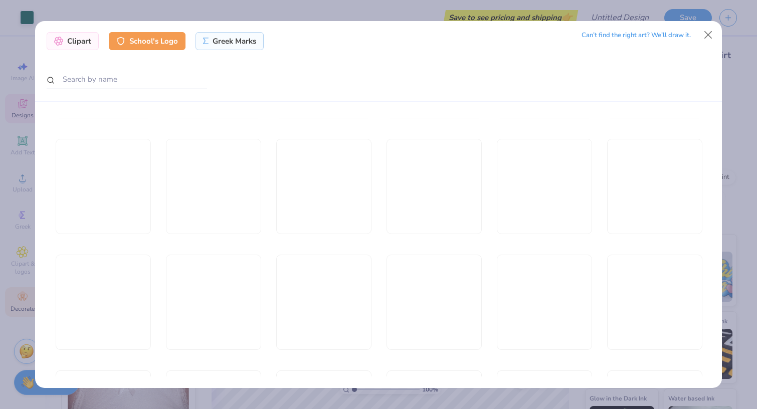
scroll to position [3572, 0]
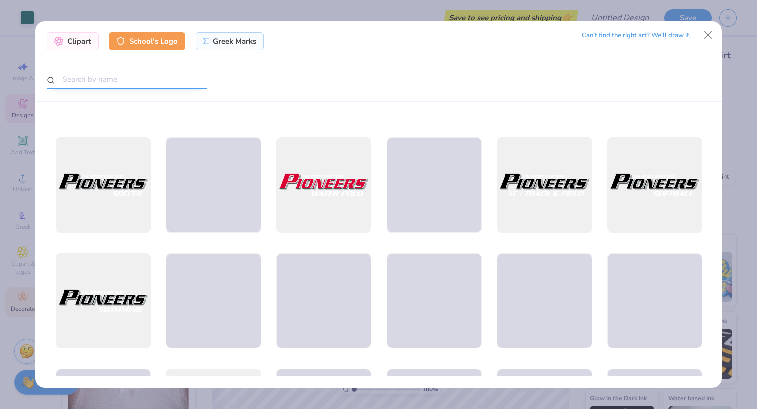
click at [136, 76] on input "text" at bounding box center [127, 79] width 160 height 19
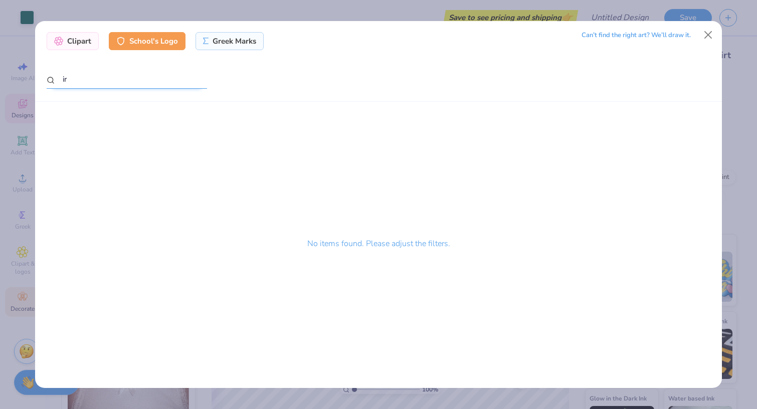
type input "i"
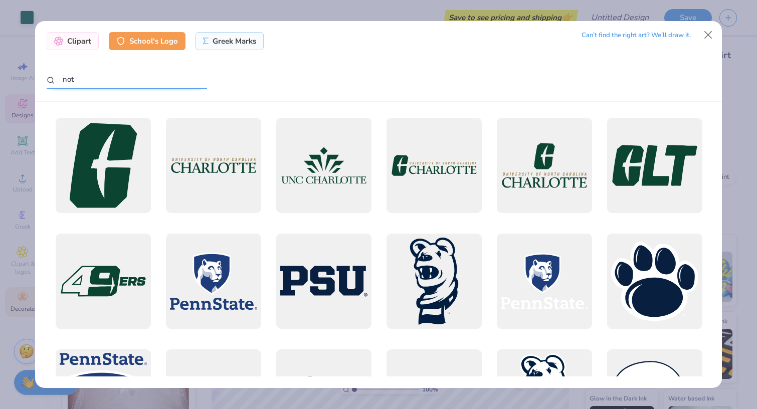
scroll to position [0, 0]
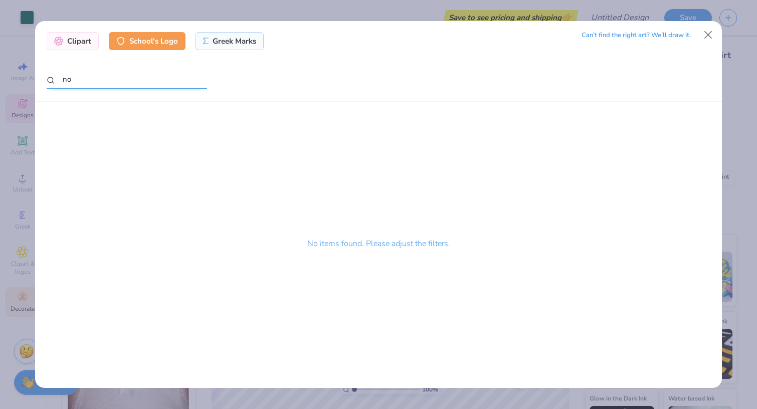
type input "n"
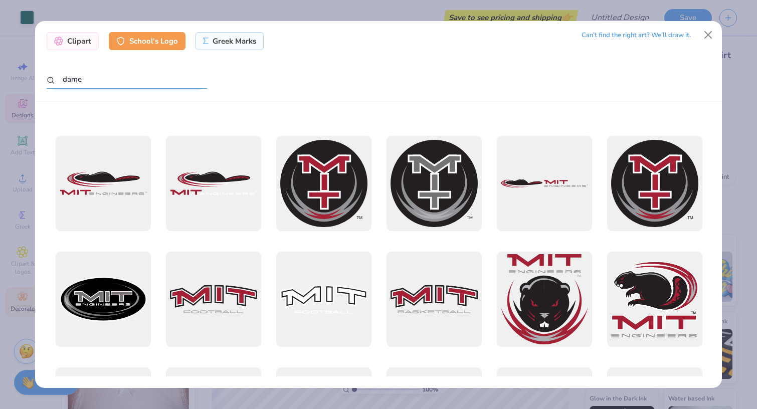
scroll to position [2538, 0]
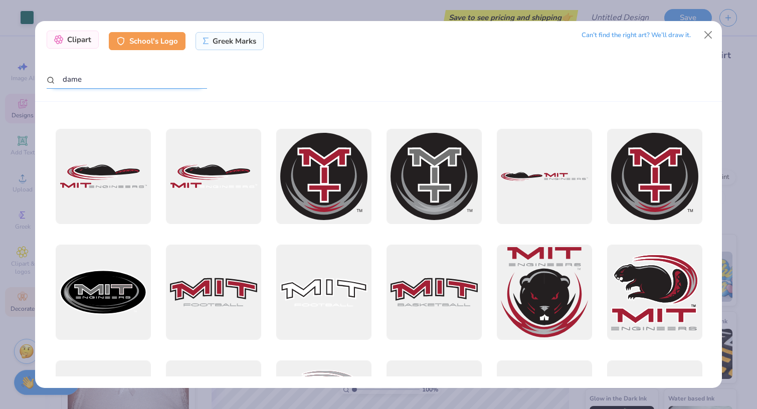
type input "dame"
click at [75, 37] on div "Clipart" at bounding box center [73, 40] width 52 height 18
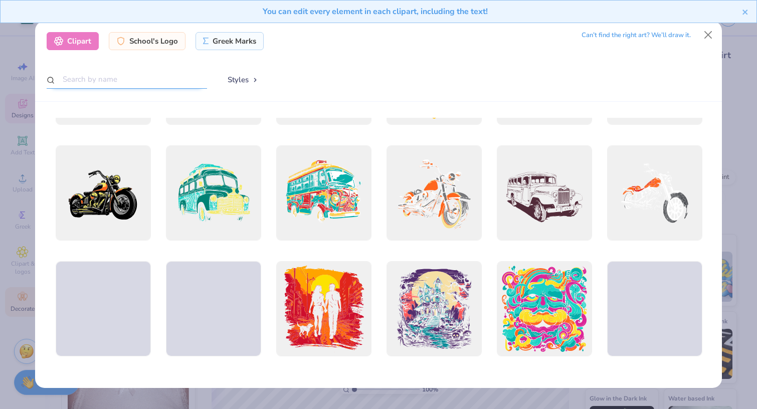
click at [98, 80] on input "text" at bounding box center [127, 79] width 160 height 19
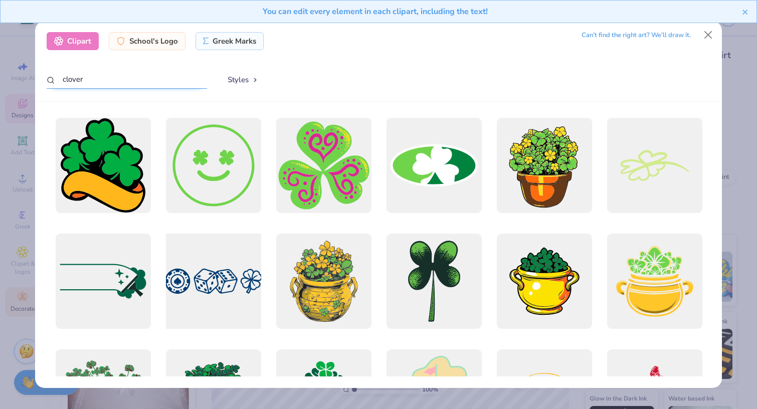
scroll to position [0, 0]
type input "clover"
click at [640, 186] on div at bounding box center [654, 165] width 105 height 105
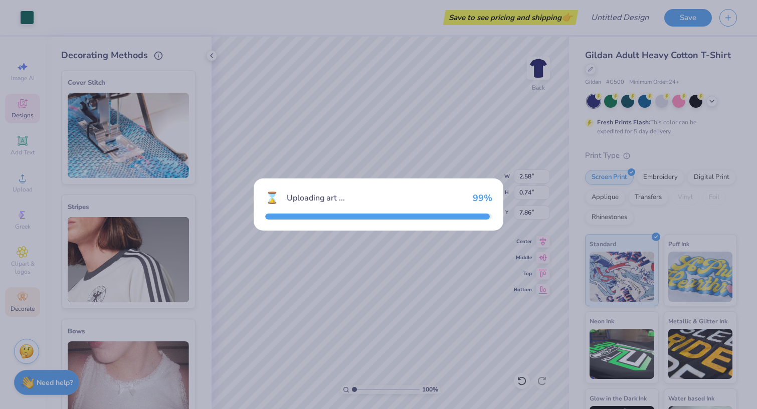
type input "15.00"
type input "6.75"
type input "3.00"
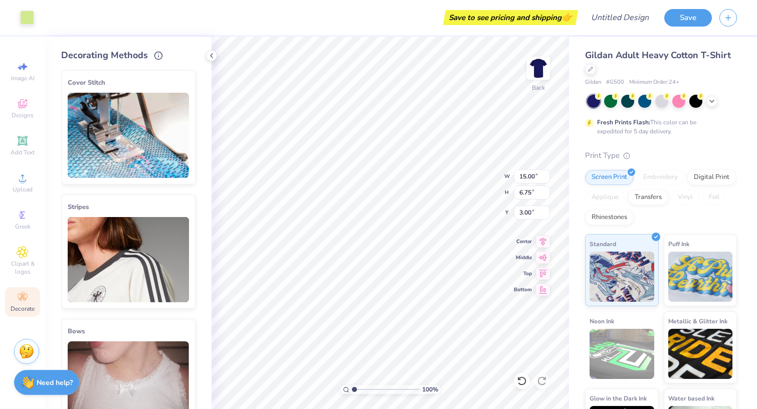
type input "2.68"
type input "1.21"
type input "8.54"
type input "2.58"
type input "0.74"
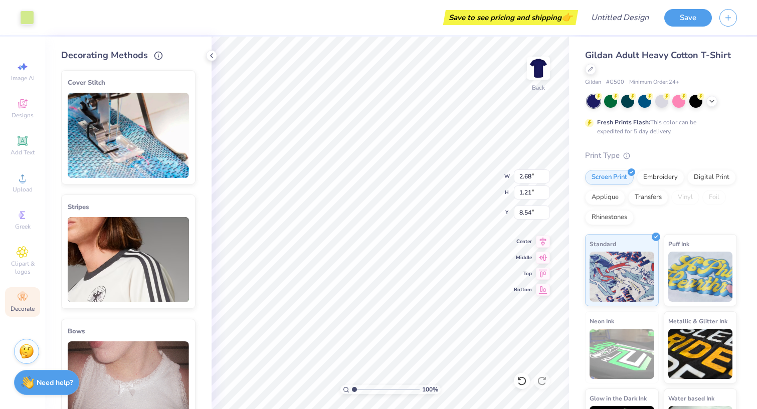
type input "7.86"
type input "18.74"
type input "6.13"
type input "2.88"
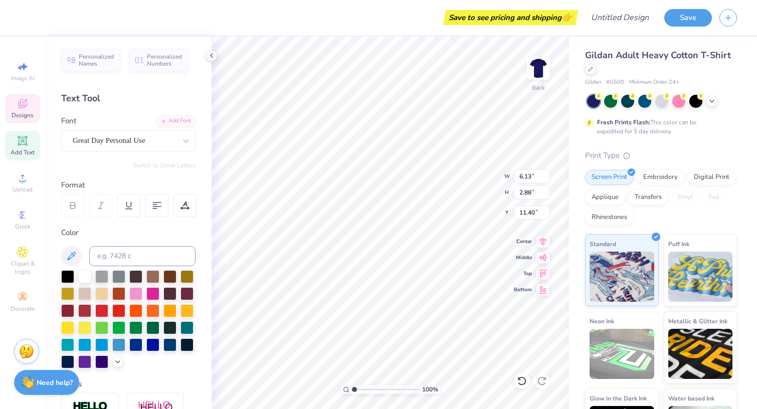
type input "6.57"
type input "2.68"
type input "1.21"
type input "18.74"
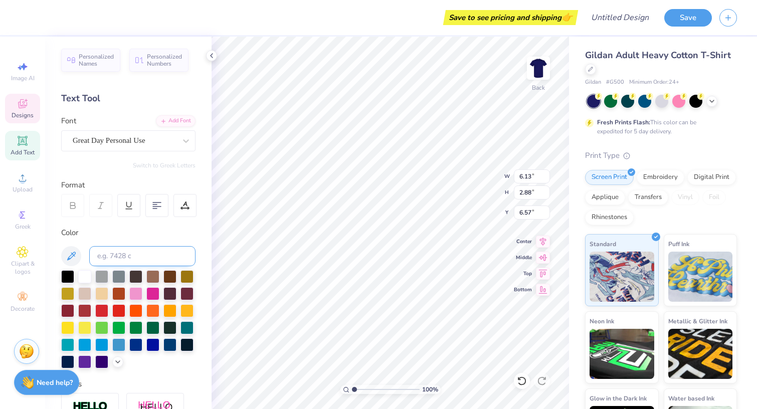
drag, startPoint x: 138, startPoint y: 255, endPoint x: 129, endPoint y: 255, distance: 9.0
click at [129, 255] on input at bounding box center [142, 256] width 106 height 20
type input "c2edf6"
click at [145, 250] on input "c2edf6" at bounding box center [142, 256] width 106 height 20
click at [136, 256] on input "c2edf6" at bounding box center [142, 256] width 106 height 20
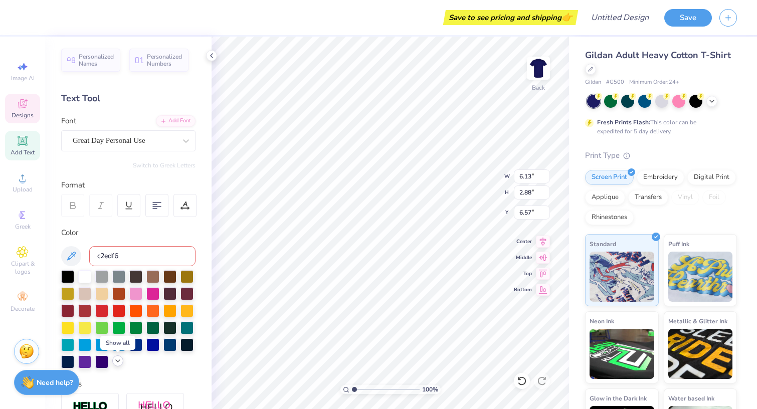
click at [115, 359] on icon at bounding box center [118, 361] width 8 height 8
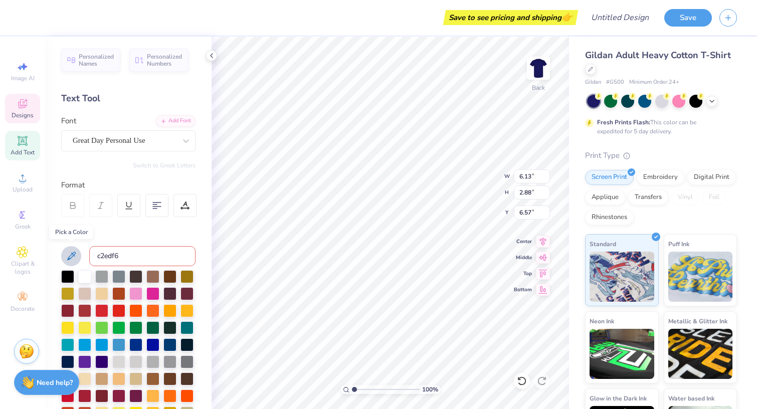
click at [73, 260] on icon at bounding box center [71, 256] width 12 height 12
click at [72, 257] on icon at bounding box center [71, 256] width 12 height 12
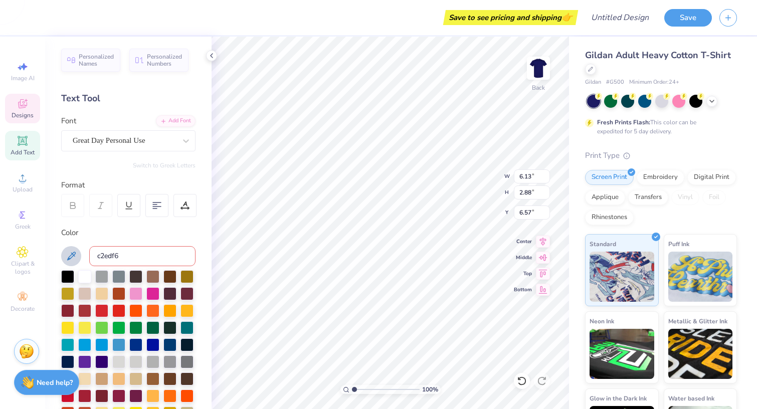
click at [68, 257] on icon at bounding box center [71, 256] width 12 height 12
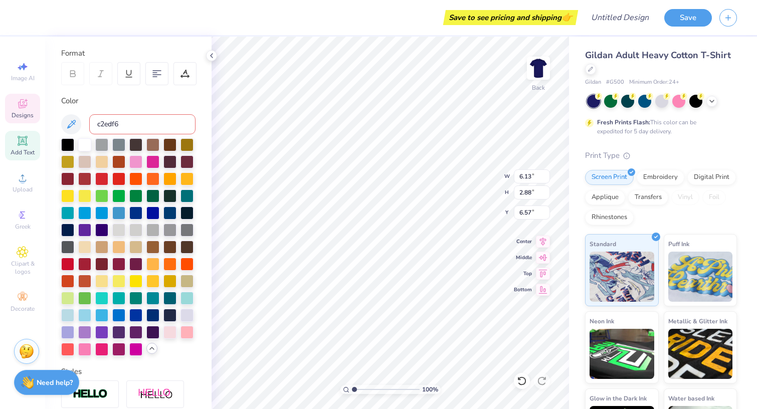
scroll to position [141, 0]
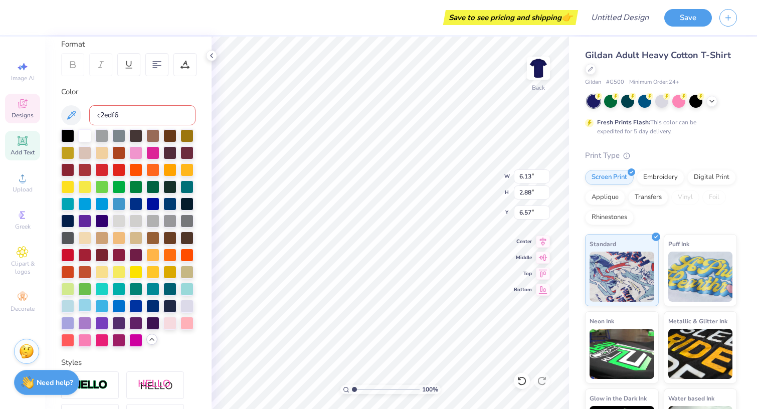
click at [86, 306] on div at bounding box center [84, 305] width 13 height 13
type input "11.89"
type input "3.21"
type input "3.33"
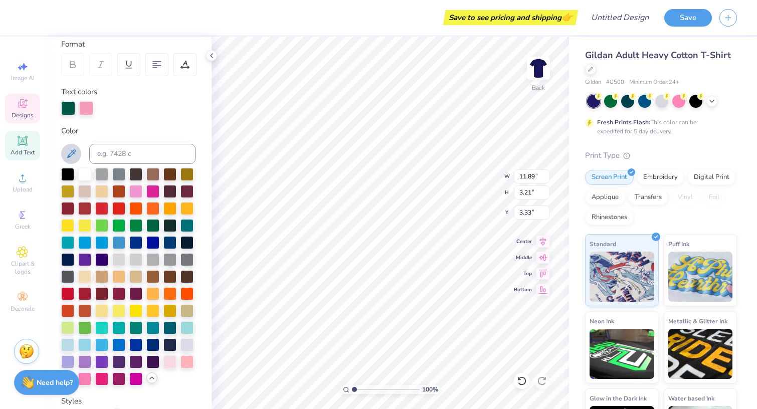
click at [71, 149] on icon at bounding box center [71, 154] width 12 height 12
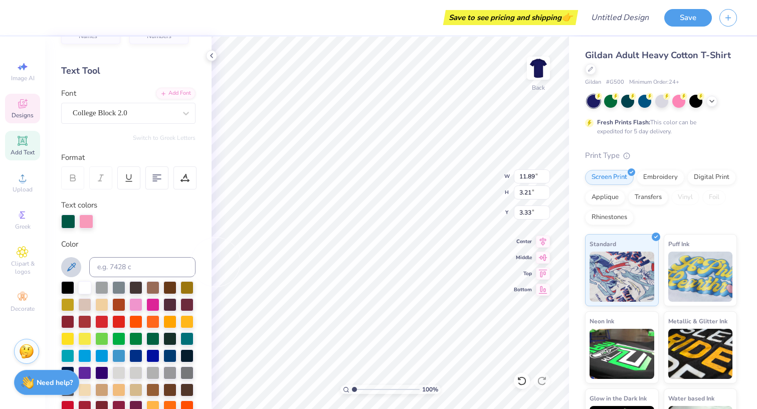
scroll to position [28, 0]
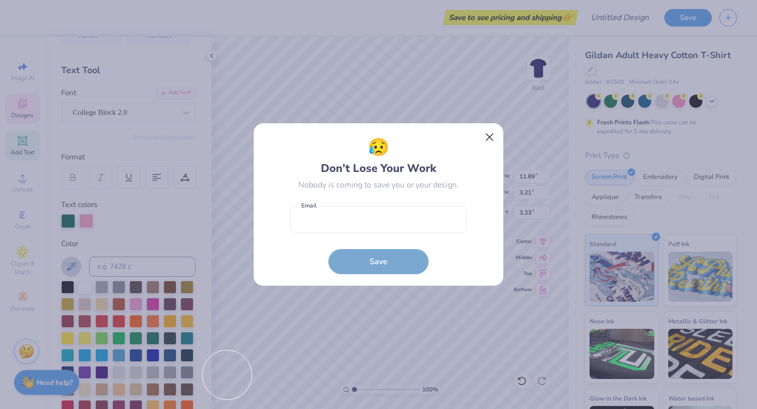
click at [488, 134] on button "Close" at bounding box center [489, 137] width 19 height 19
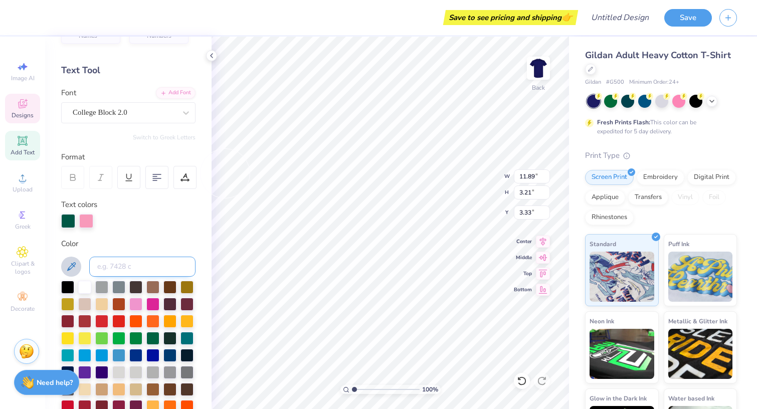
click at [136, 260] on input at bounding box center [142, 267] width 106 height 20
type input "8fcfa5"
click at [74, 269] on icon at bounding box center [71, 267] width 12 height 12
click at [124, 274] on input "8fcfa5" at bounding box center [142, 267] width 106 height 20
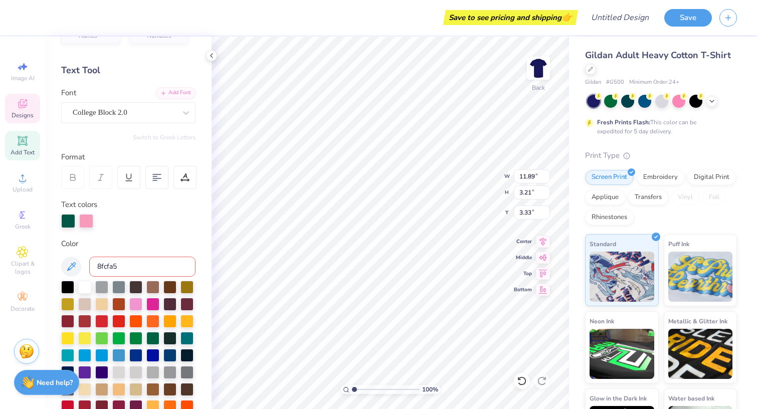
click at [124, 274] on input "8fcfa5" at bounding box center [142, 267] width 106 height 20
click at [123, 274] on input "8fcfa5" at bounding box center [142, 267] width 106 height 20
